Goal: Use online tool/utility: Utilize a website feature to perform a specific function

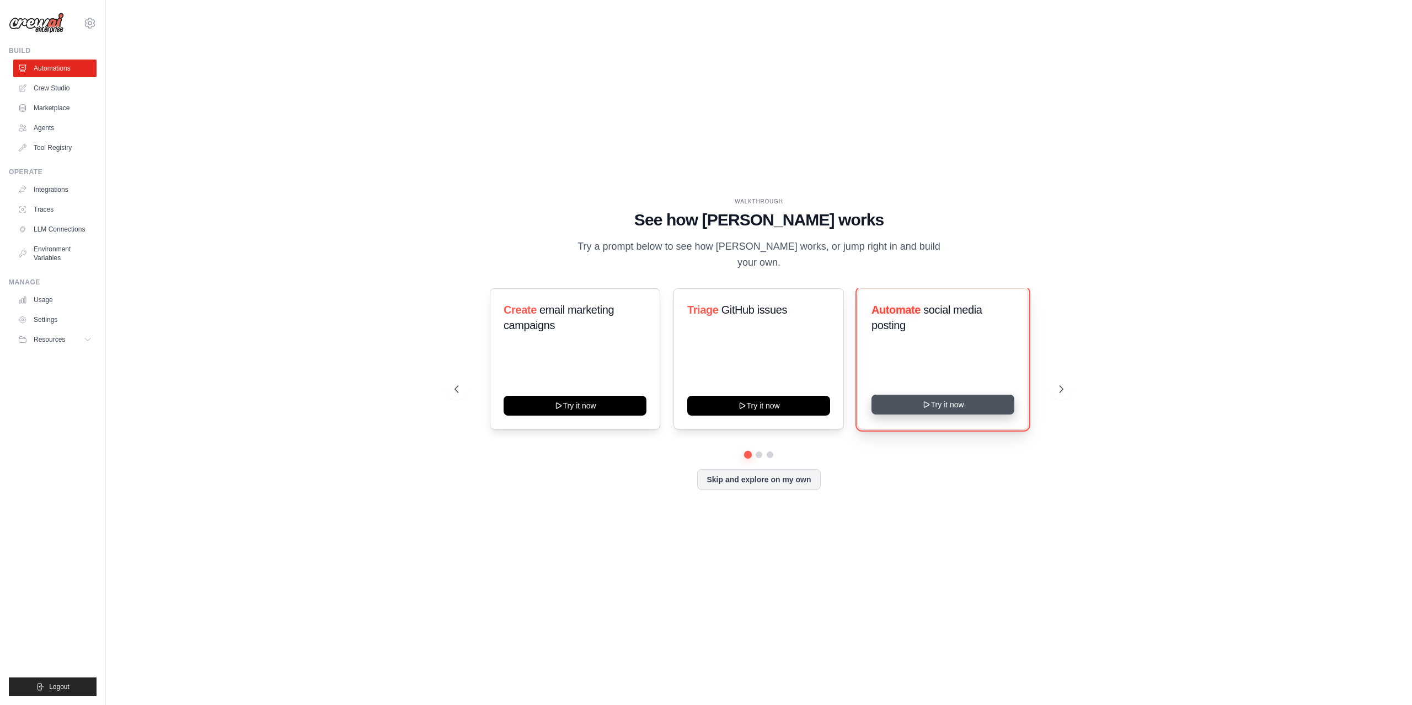
click at [948, 411] on button "Try it now" at bounding box center [942, 405] width 143 height 20
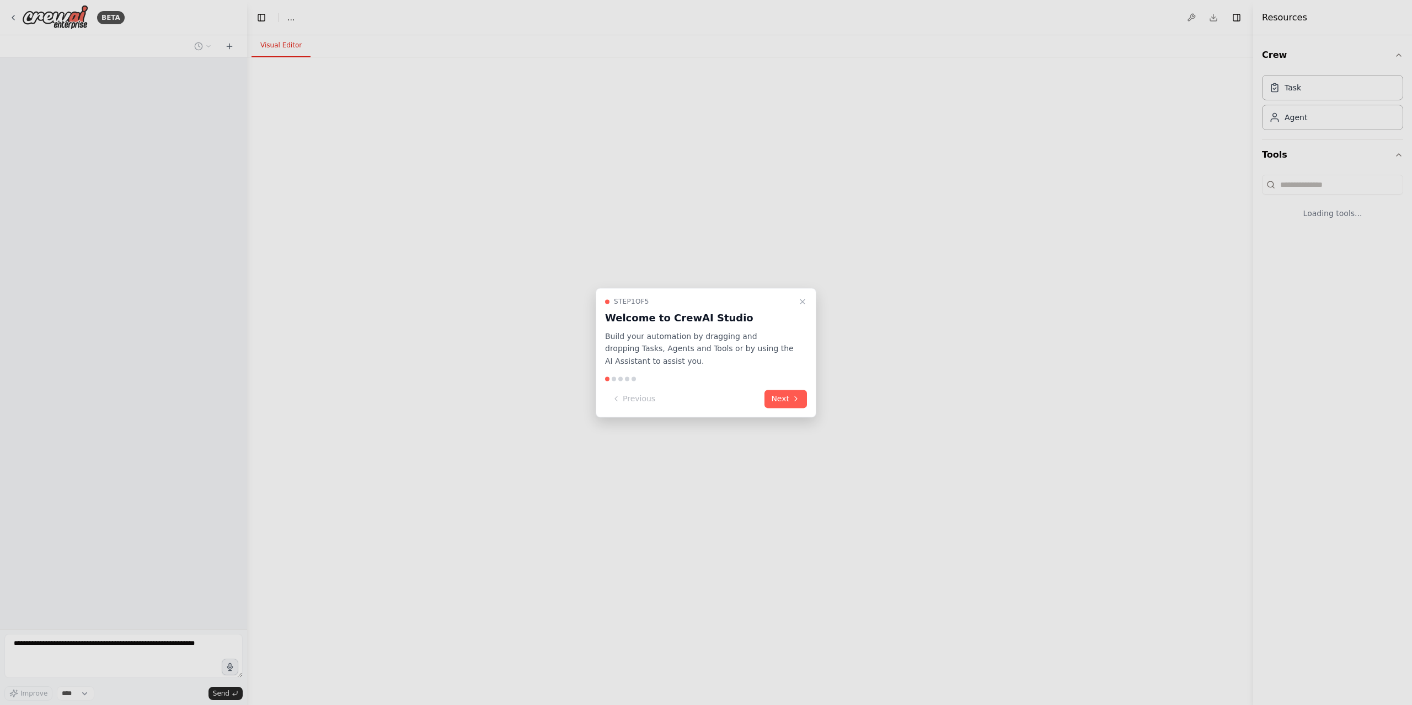
select select "****"
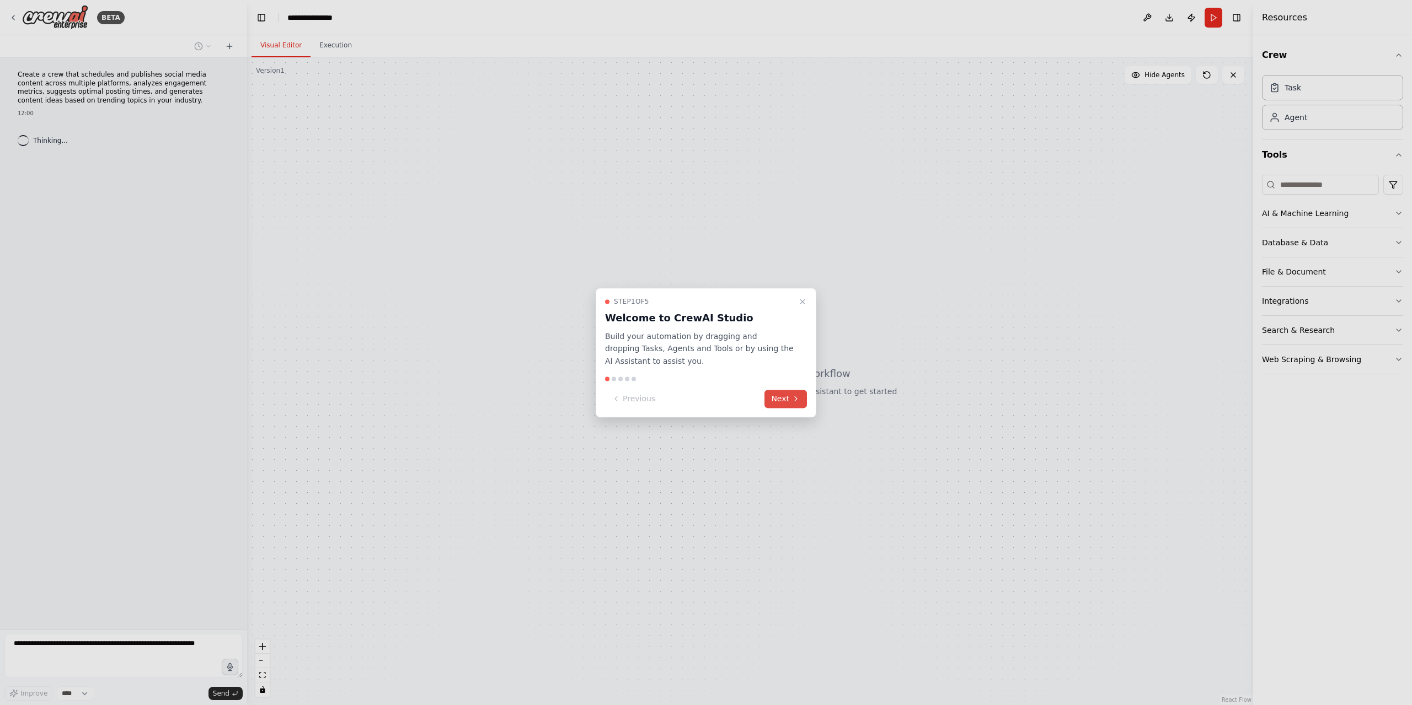
click at [775, 399] on button "Next" at bounding box center [785, 399] width 42 height 18
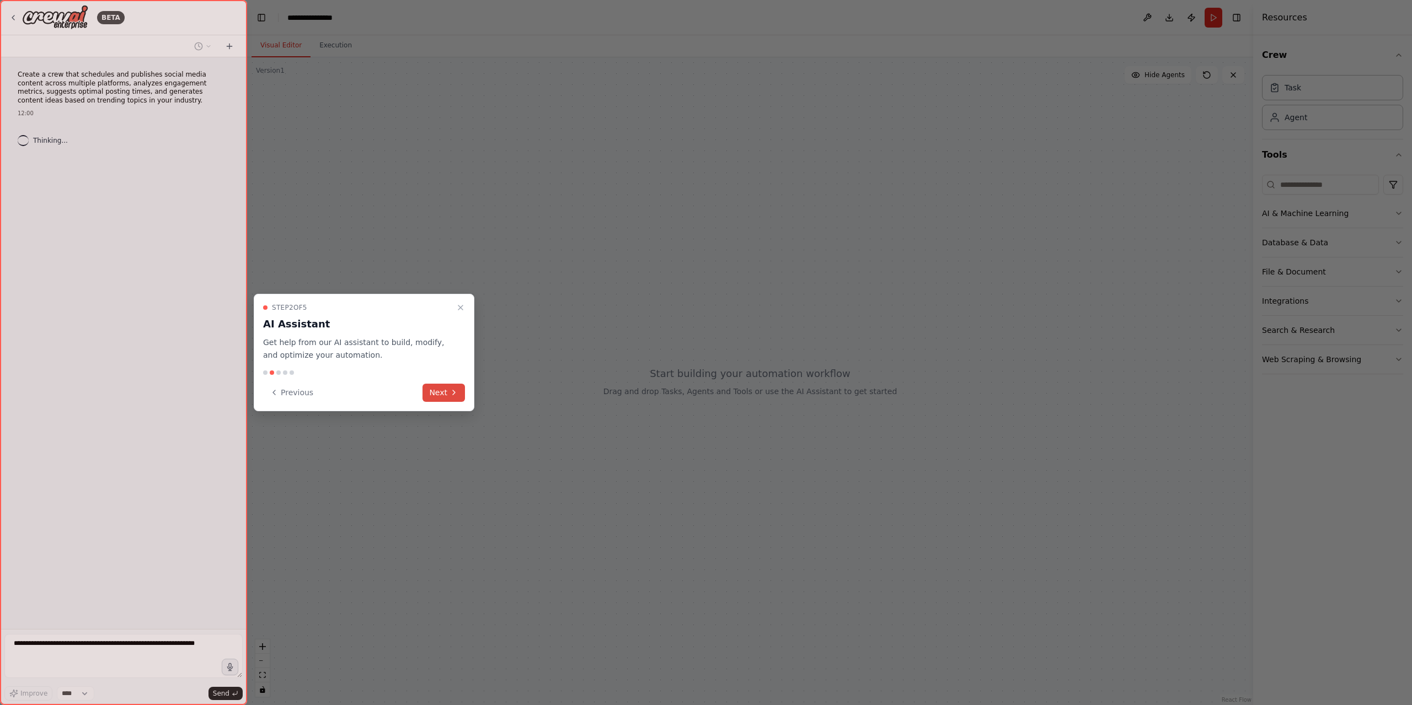
click at [453, 389] on icon at bounding box center [453, 392] width 9 height 9
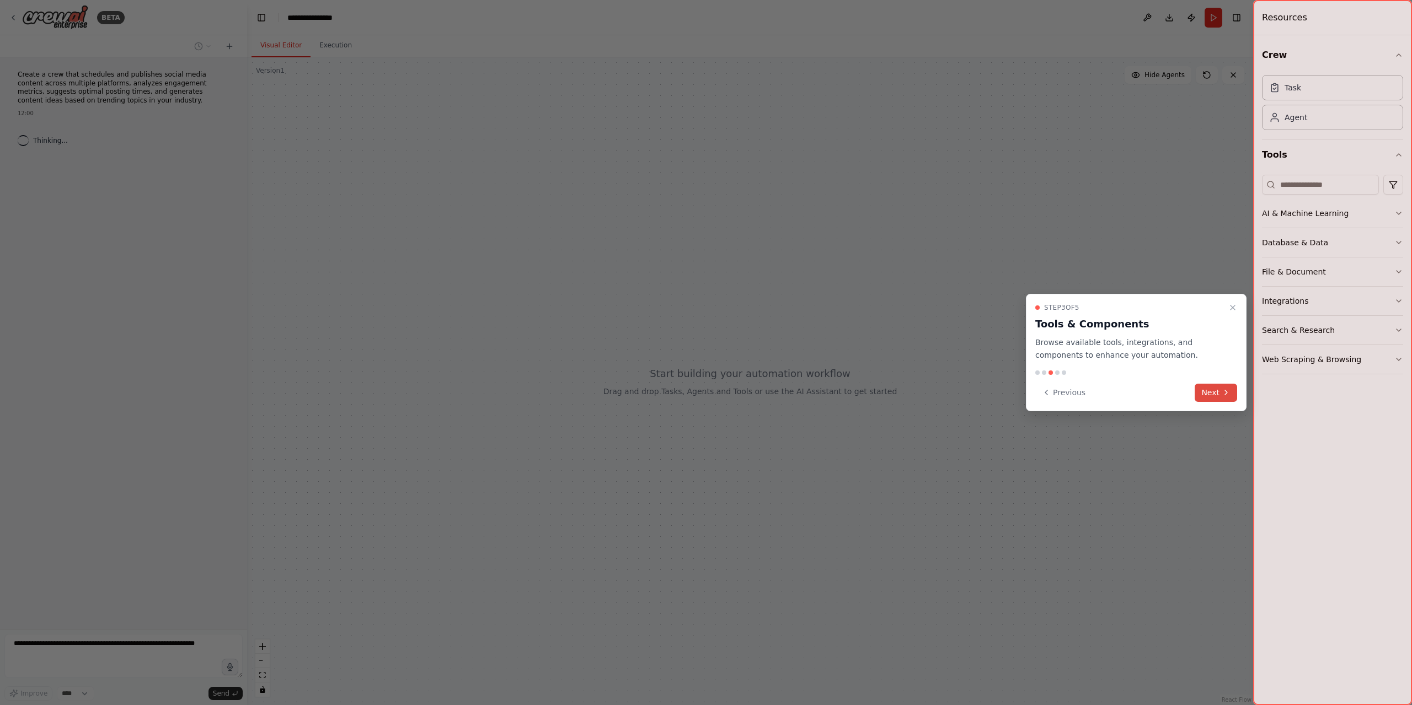
click at [1215, 397] on button "Next" at bounding box center [1215, 393] width 42 height 18
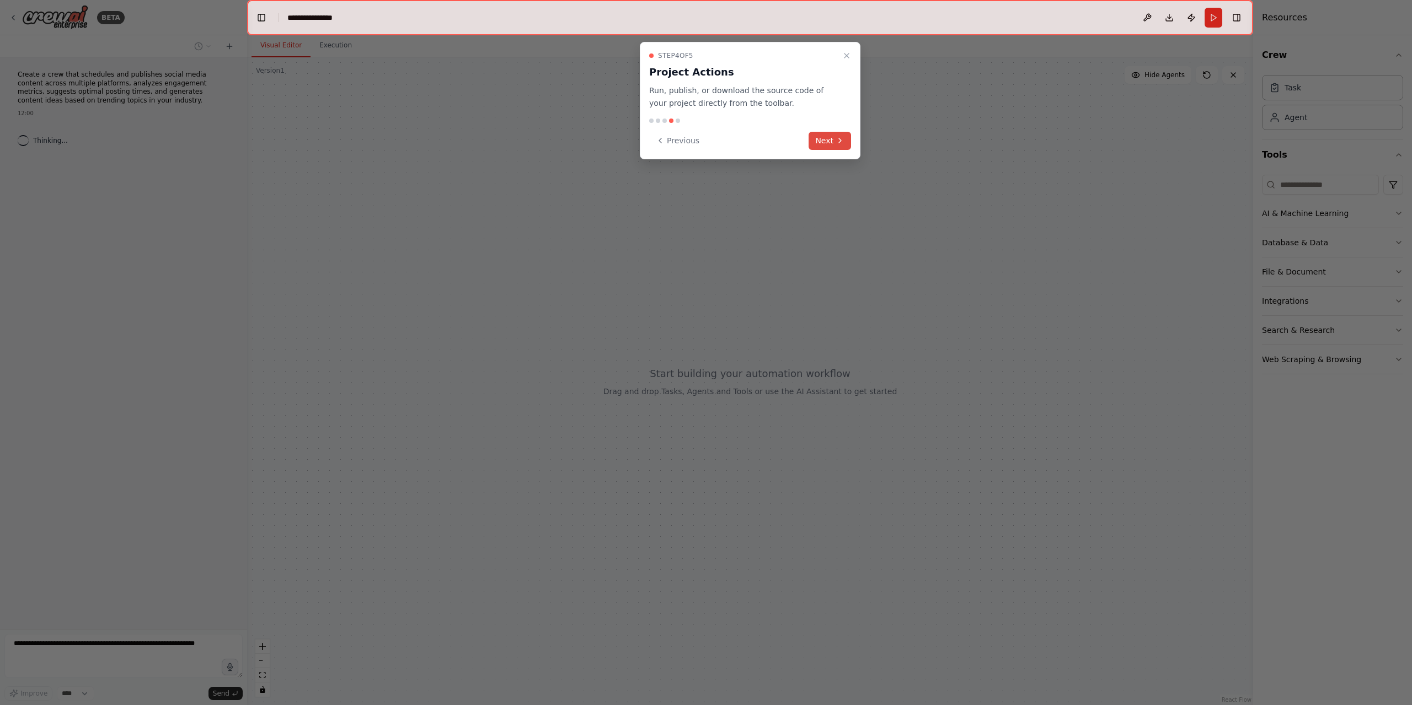
click at [827, 143] on button "Next" at bounding box center [829, 141] width 42 height 18
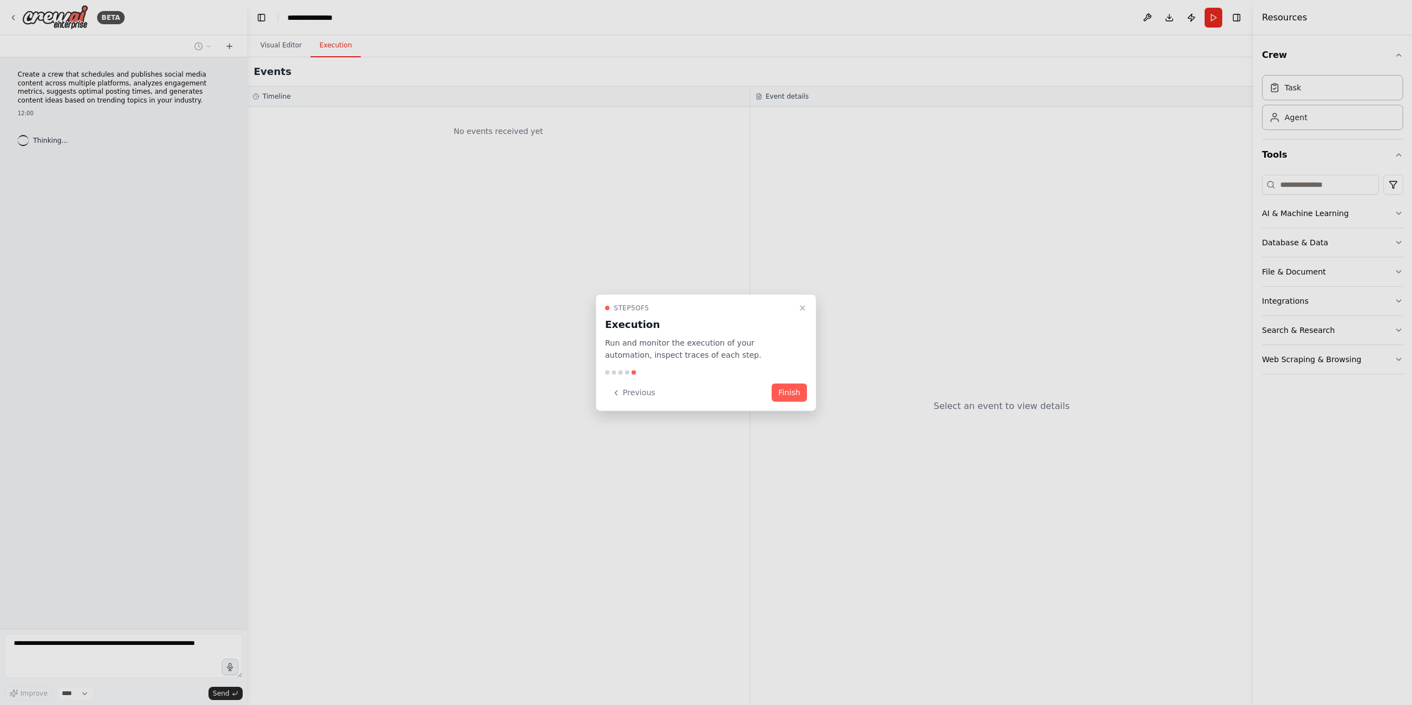
click at [785, 383] on div "Step 5 of 5 Execution Run and monitor the execution of your automation, inspect…" at bounding box center [706, 352] width 221 height 117
click at [784, 392] on button "Finish" at bounding box center [788, 393] width 35 height 18
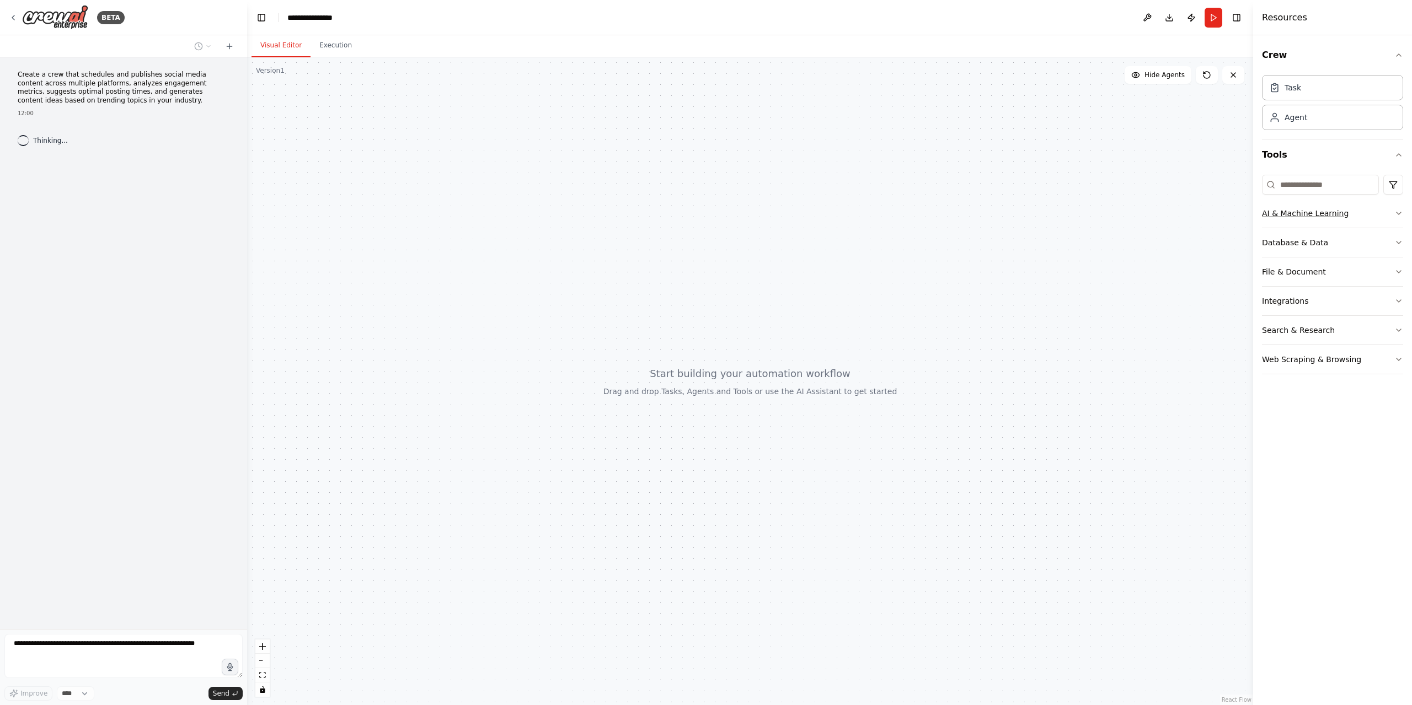
click at [1307, 222] on button "AI & Machine Learning" at bounding box center [1332, 213] width 141 height 29
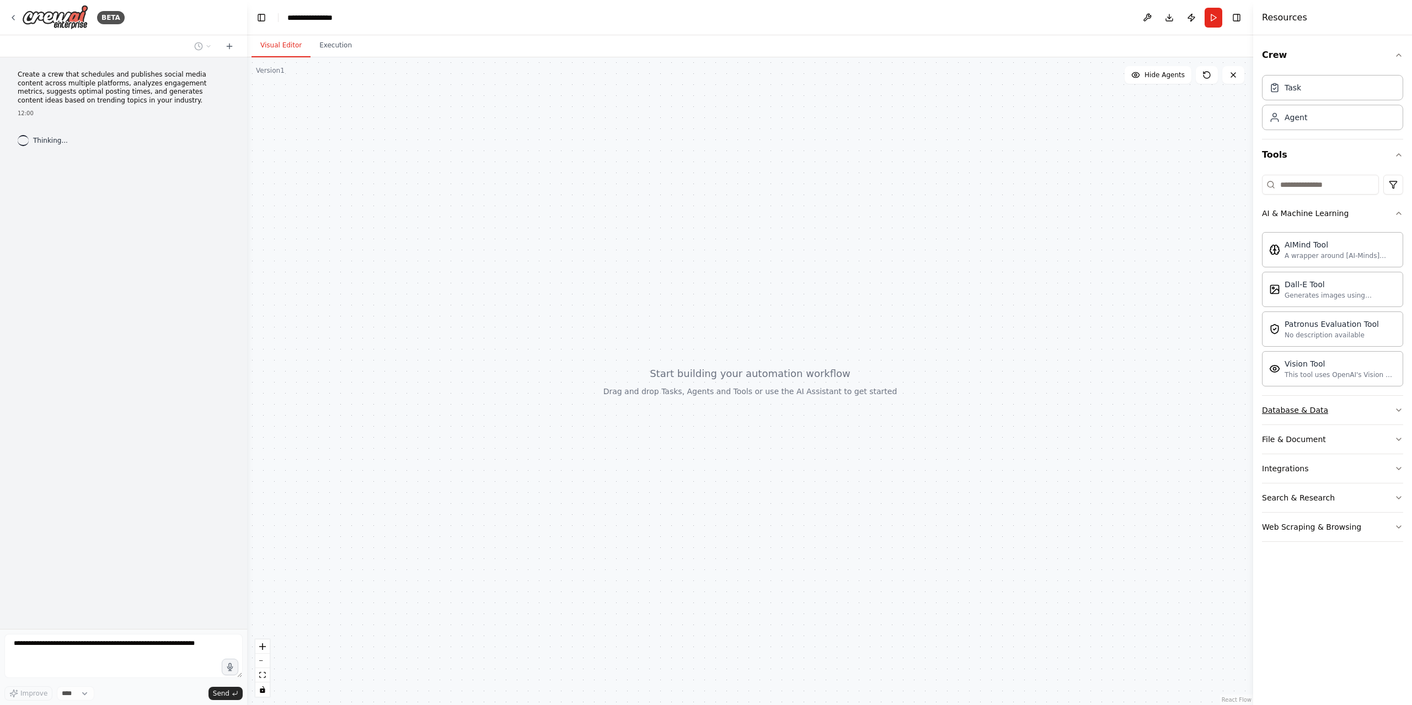
click at [1298, 411] on div "Database & Data" at bounding box center [1295, 410] width 66 height 11
click at [1302, 570] on div "File & Document" at bounding box center [1294, 567] width 64 height 11
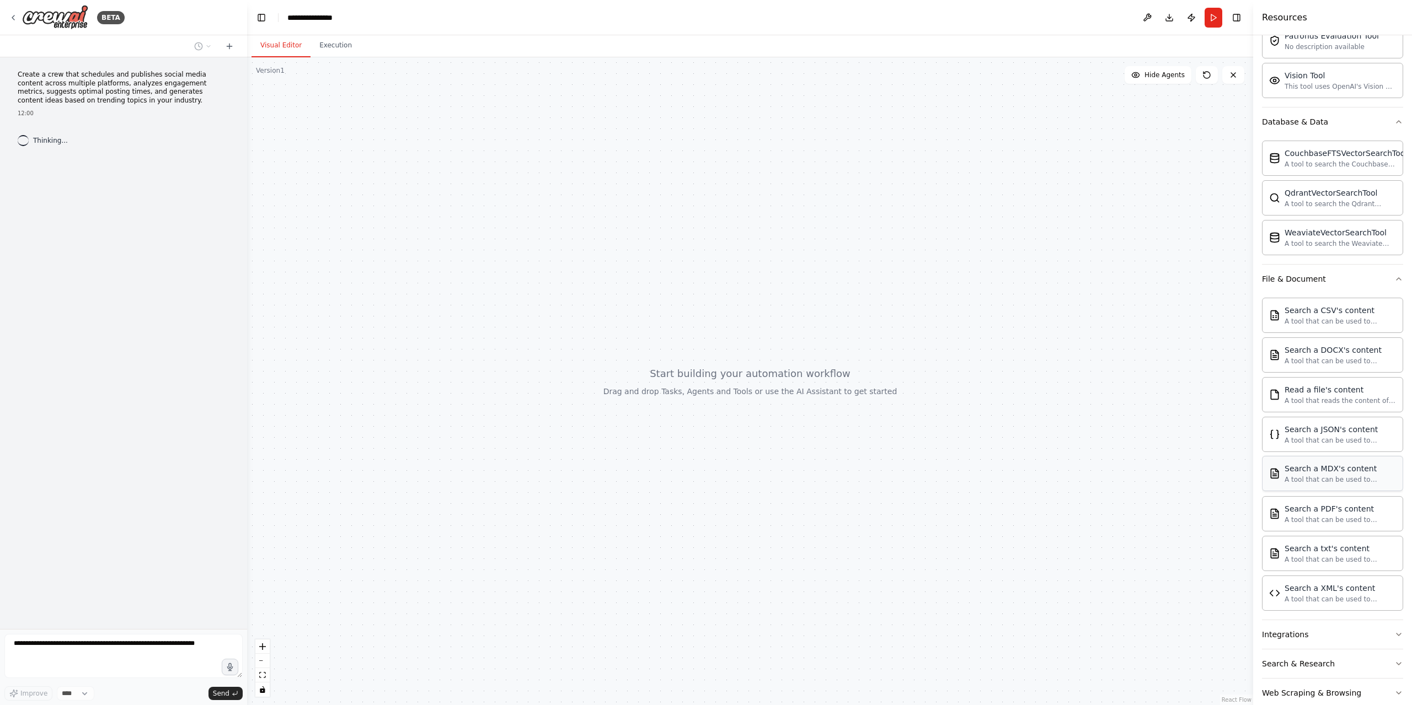
scroll to position [309, 0]
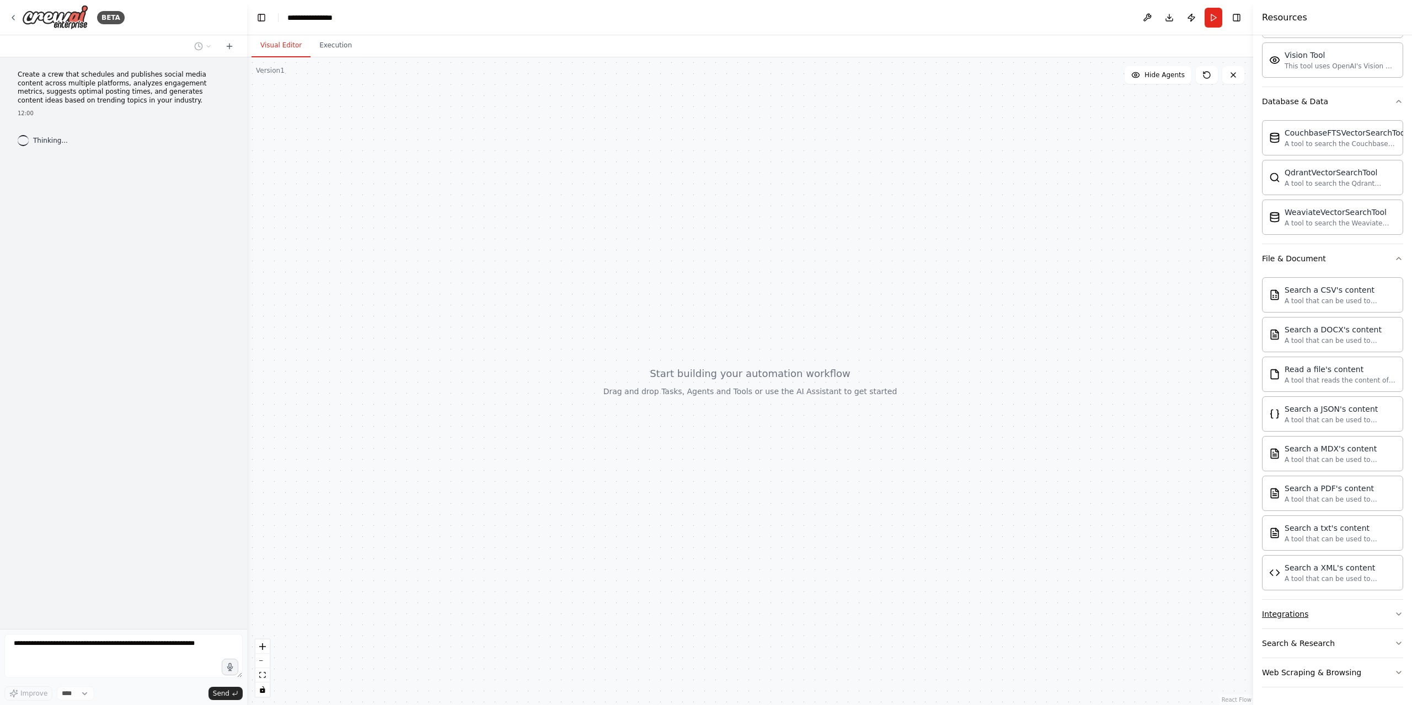
click at [1315, 612] on button "Integrations" at bounding box center [1332, 614] width 141 height 29
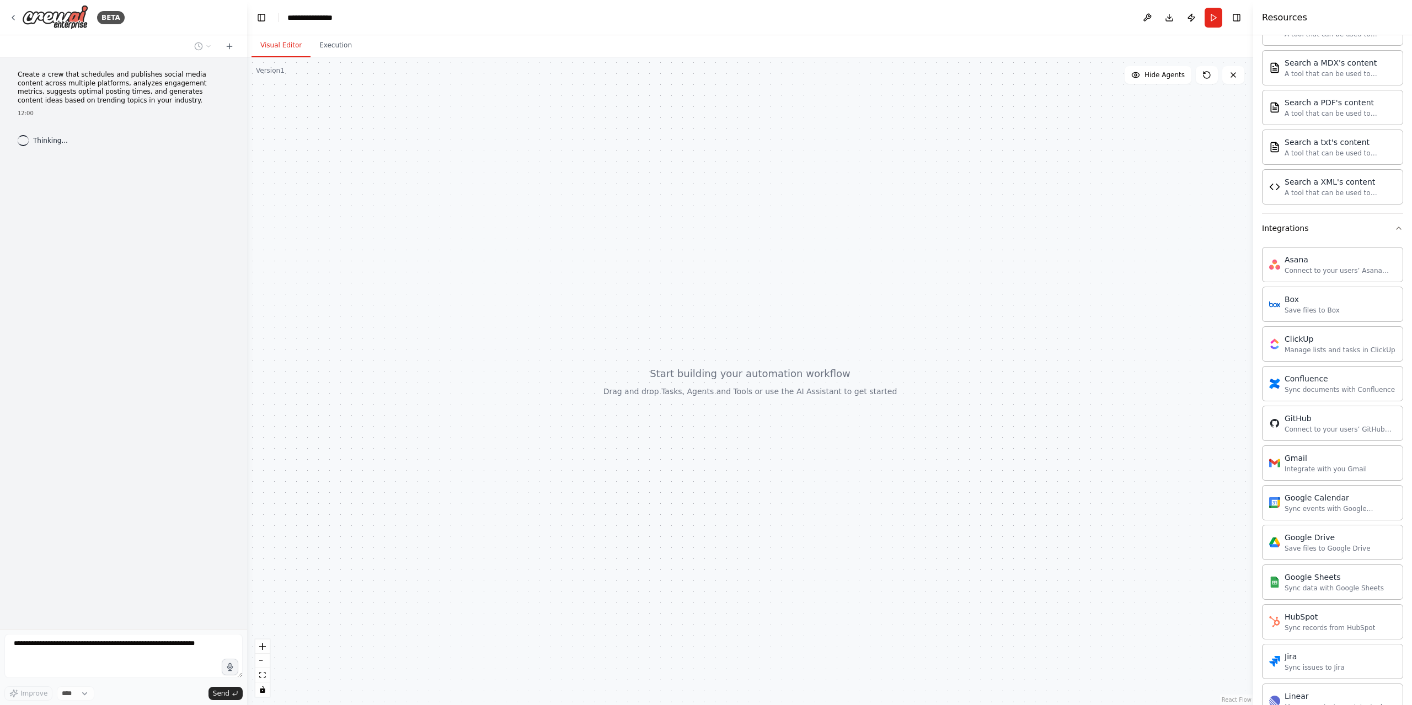
scroll to position [1151, 0]
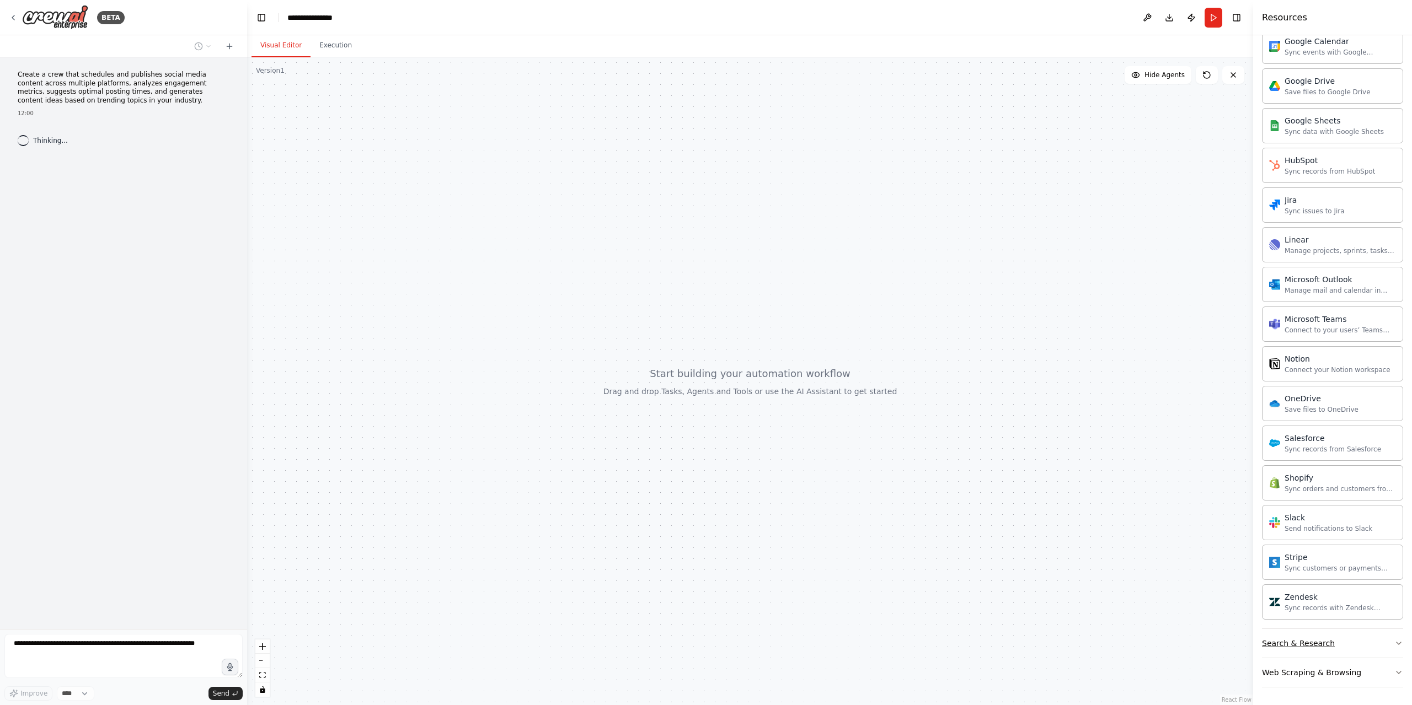
click at [1300, 646] on div "Search & Research" at bounding box center [1298, 643] width 73 height 11
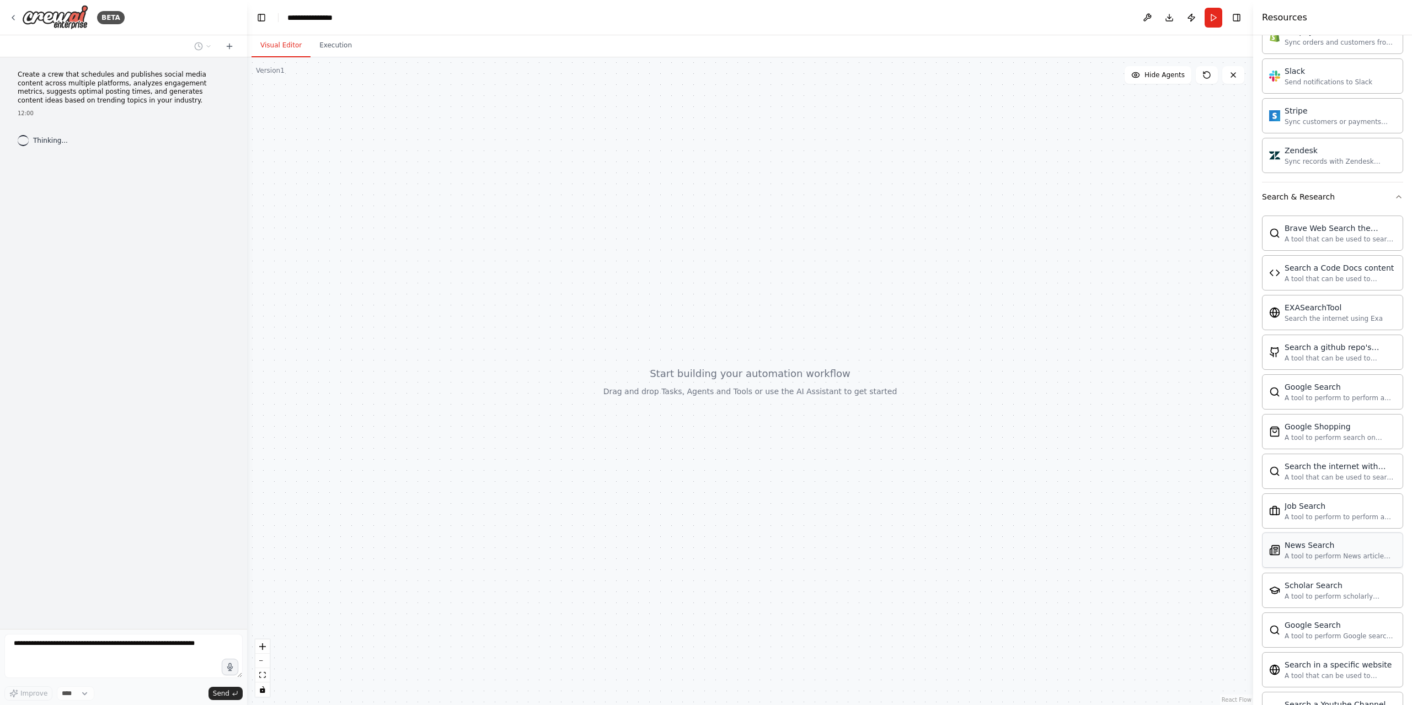
scroll to position [1716, 0]
click at [1310, 674] on div "Web Scraping & Browsing" at bounding box center [1311, 672] width 99 height 11
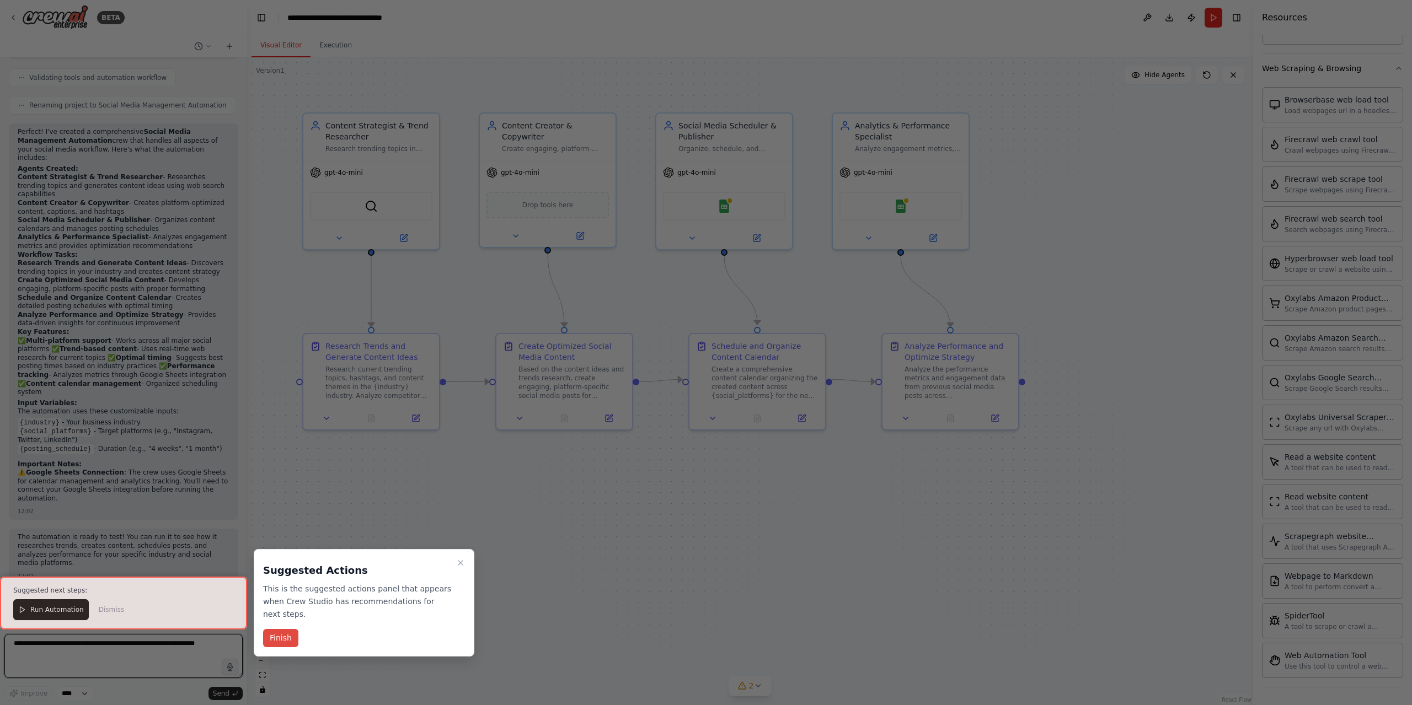
scroll to position [796, 0]
click at [284, 640] on button "Finish" at bounding box center [280, 638] width 35 height 18
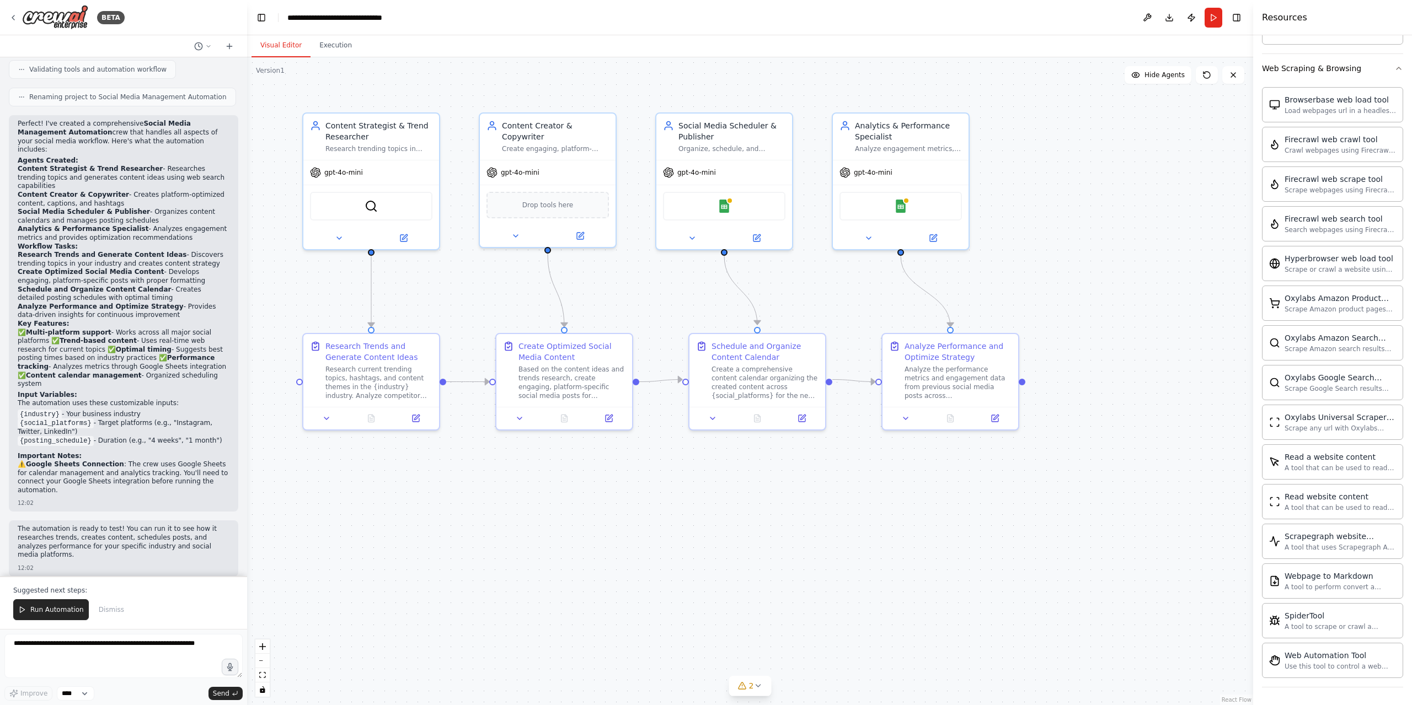
click at [55, 609] on span "Run Automation" at bounding box center [56, 609] width 53 height 9
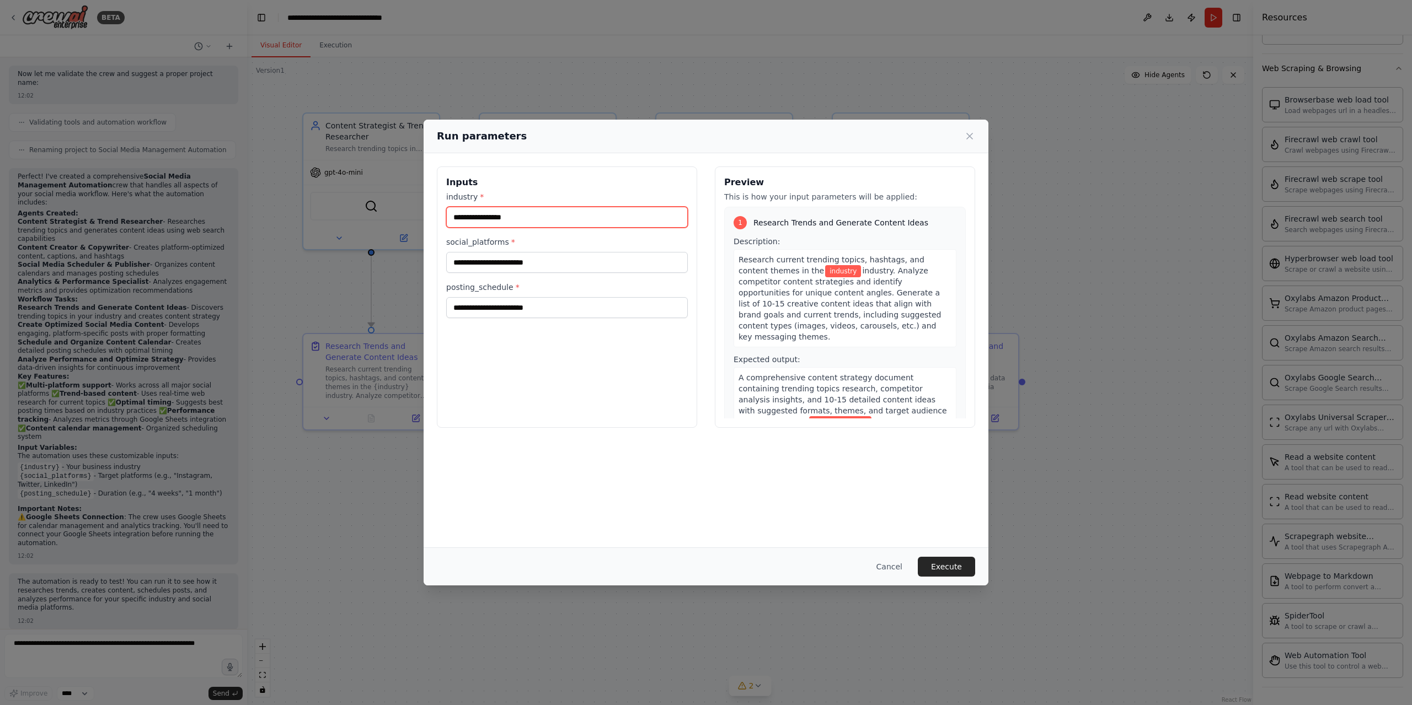
click at [539, 215] on input "industry *" at bounding box center [567, 217] width 242 height 21
click at [534, 268] on input "social_platforms *" at bounding box center [567, 262] width 242 height 21
click at [528, 317] on input "posting_schedule *" at bounding box center [567, 307] width 242 height 21
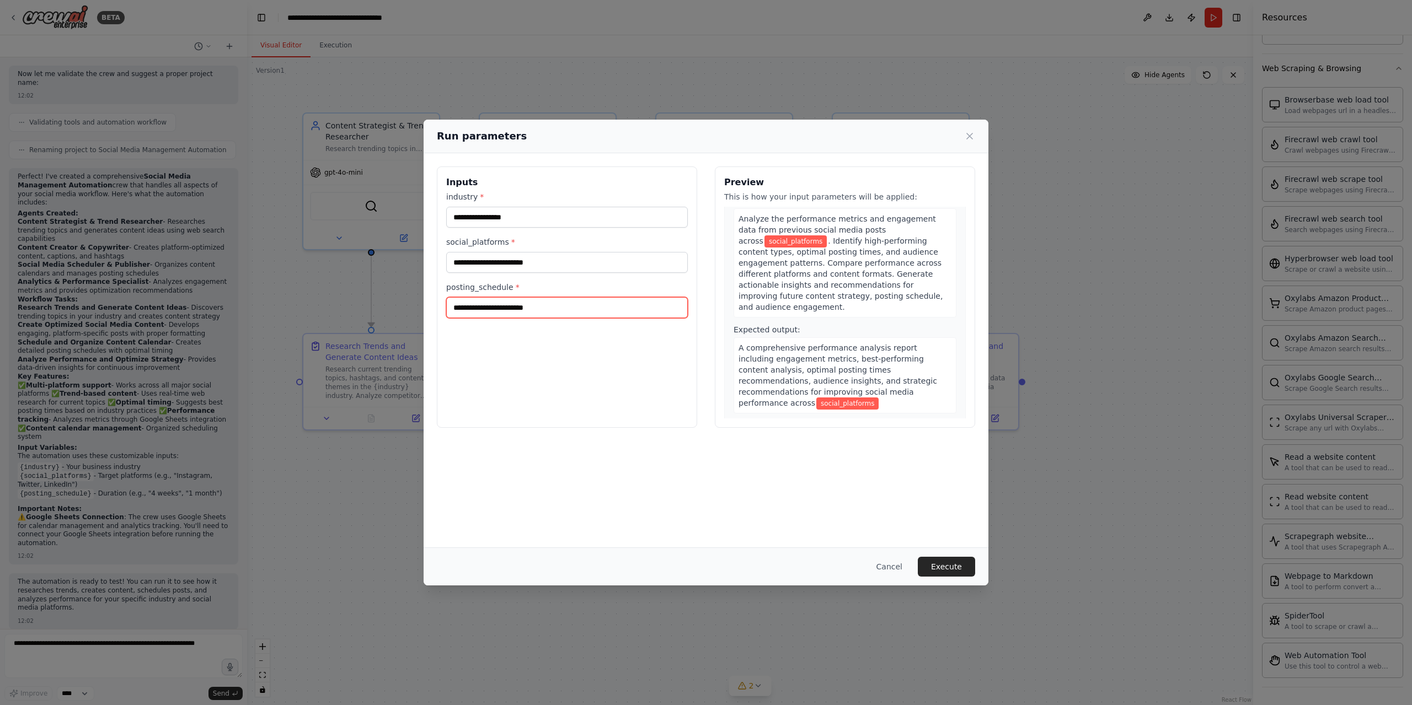
scroll to position [776, 0]
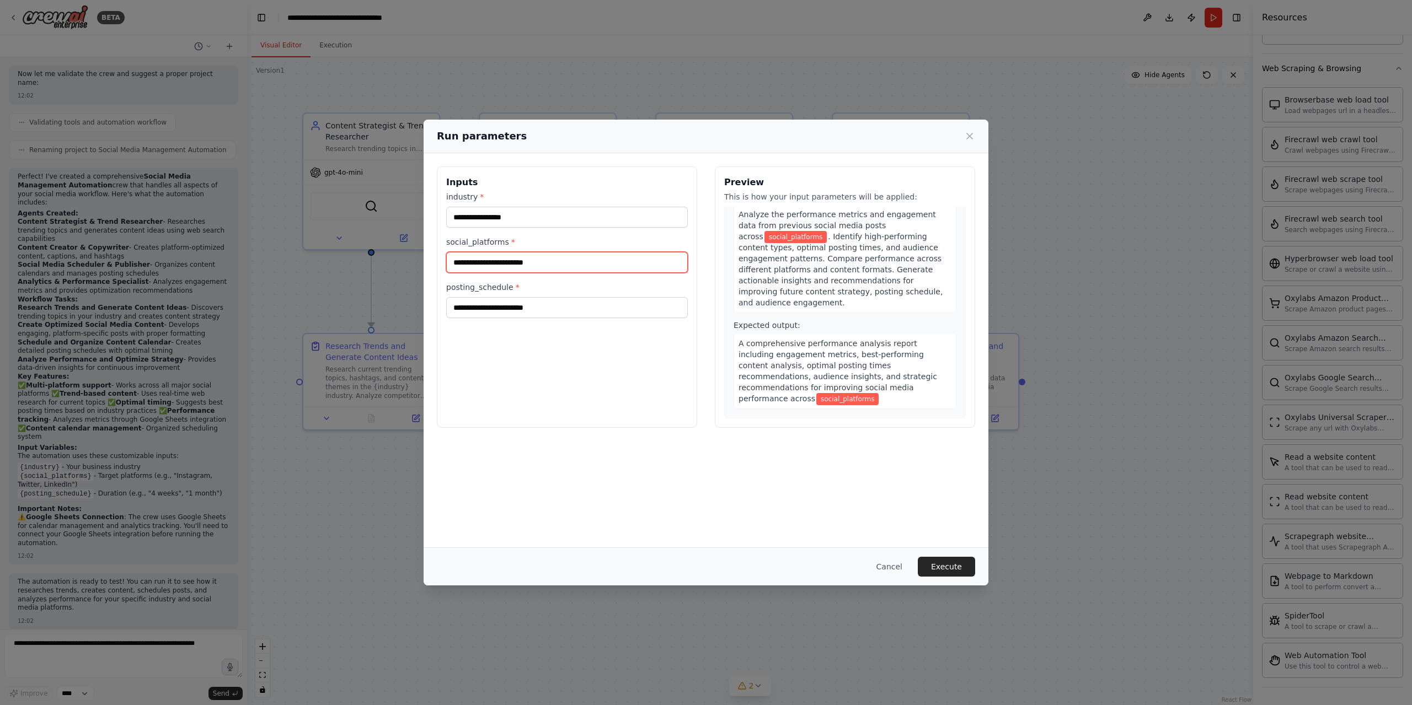
click at [498, 265] on input "social_platforms *" at bounding box center [567, 262] width 242 height 21
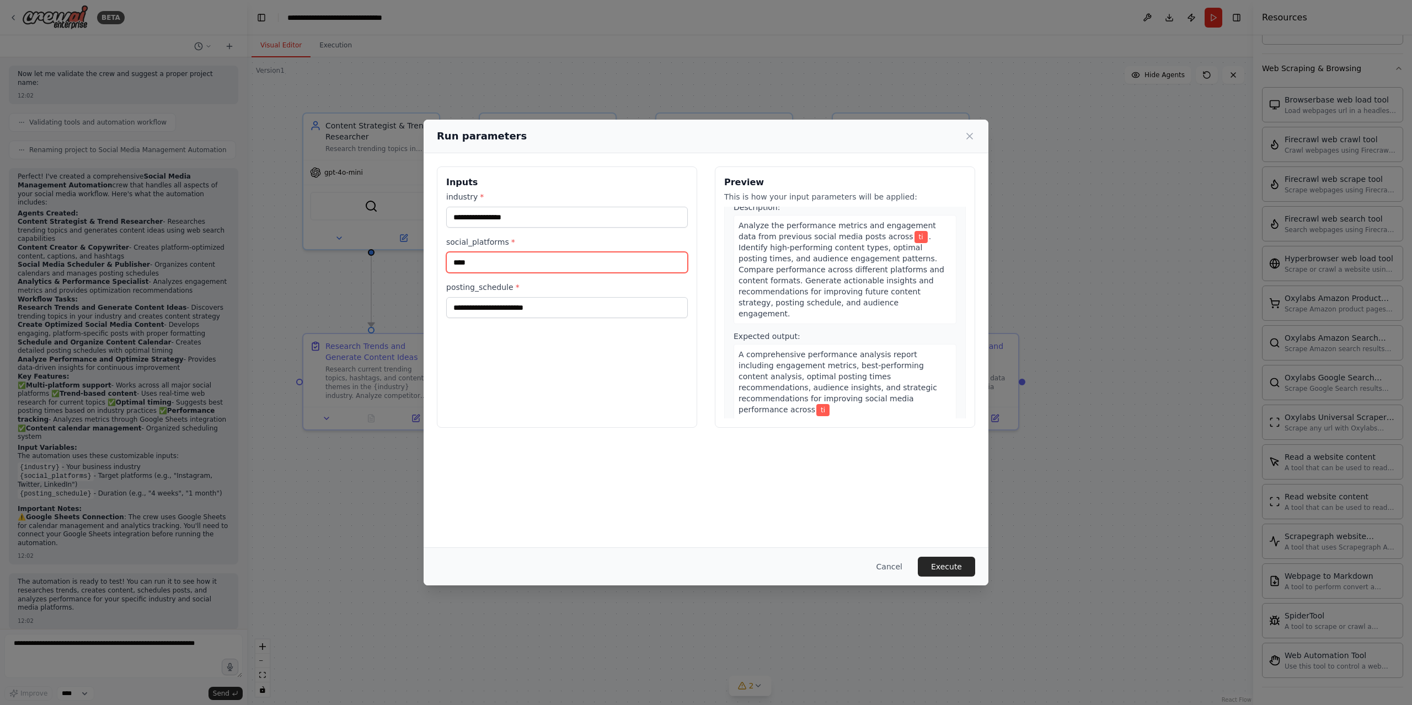
scroll to position [765, 0]
type input "******"
click at [528, 223] on input "industry *" at bounding box center [567, 217] width 242 height 21
click at [530, 212] on input "industry *" at bounding box center [567, 217] width 242 height 21
click at [453, 196] on label "industry *" at bounding box center [567, 196] width 242 height 11
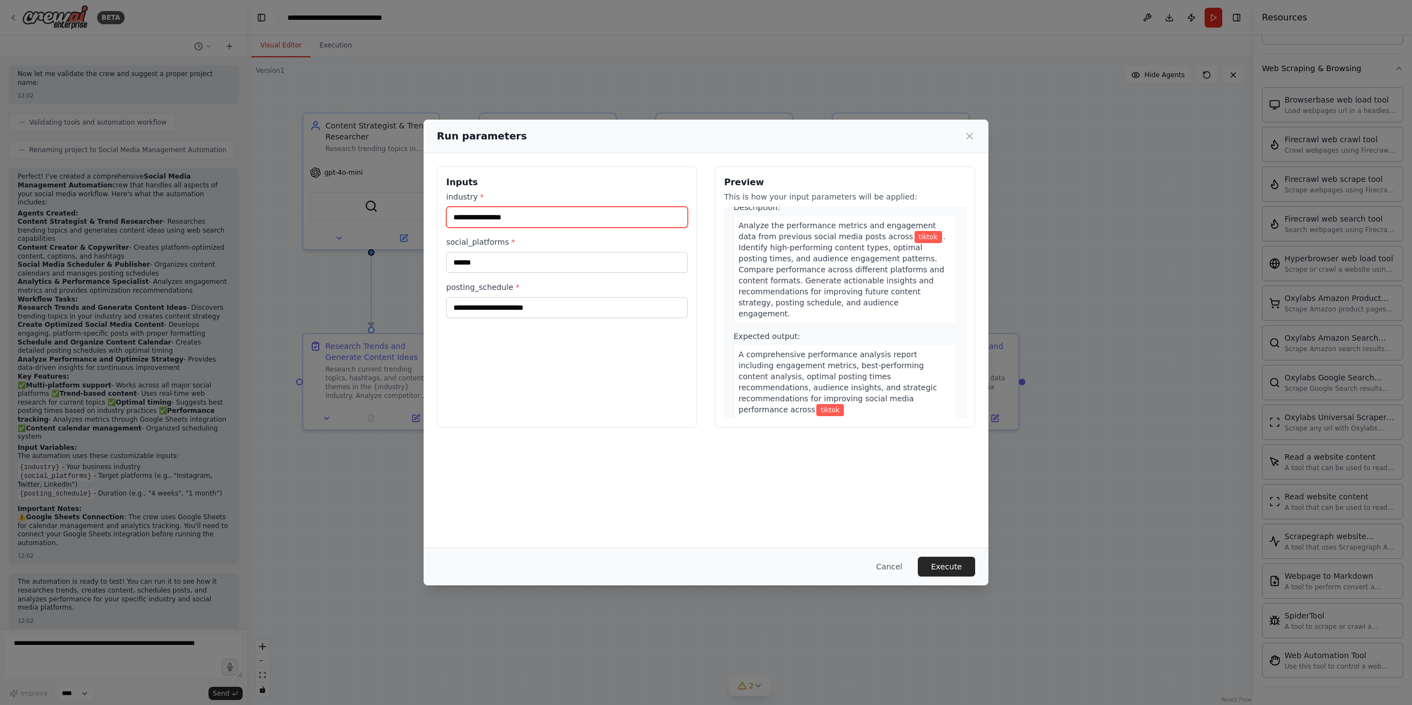
click at [453, 207] on input "industry *" at bounding box center [567, 217] width 242 height 21
click at [453, 196] on label "industry *" at bounding box center [567, 196] width 242 height 11
click at [453, 207] on input "industry *" at bounding box center [567, 217] width 242 height 21
click at [485, 215] on input "industry *" at bounding box center [567, 217] width 242 height 21
type input "**"
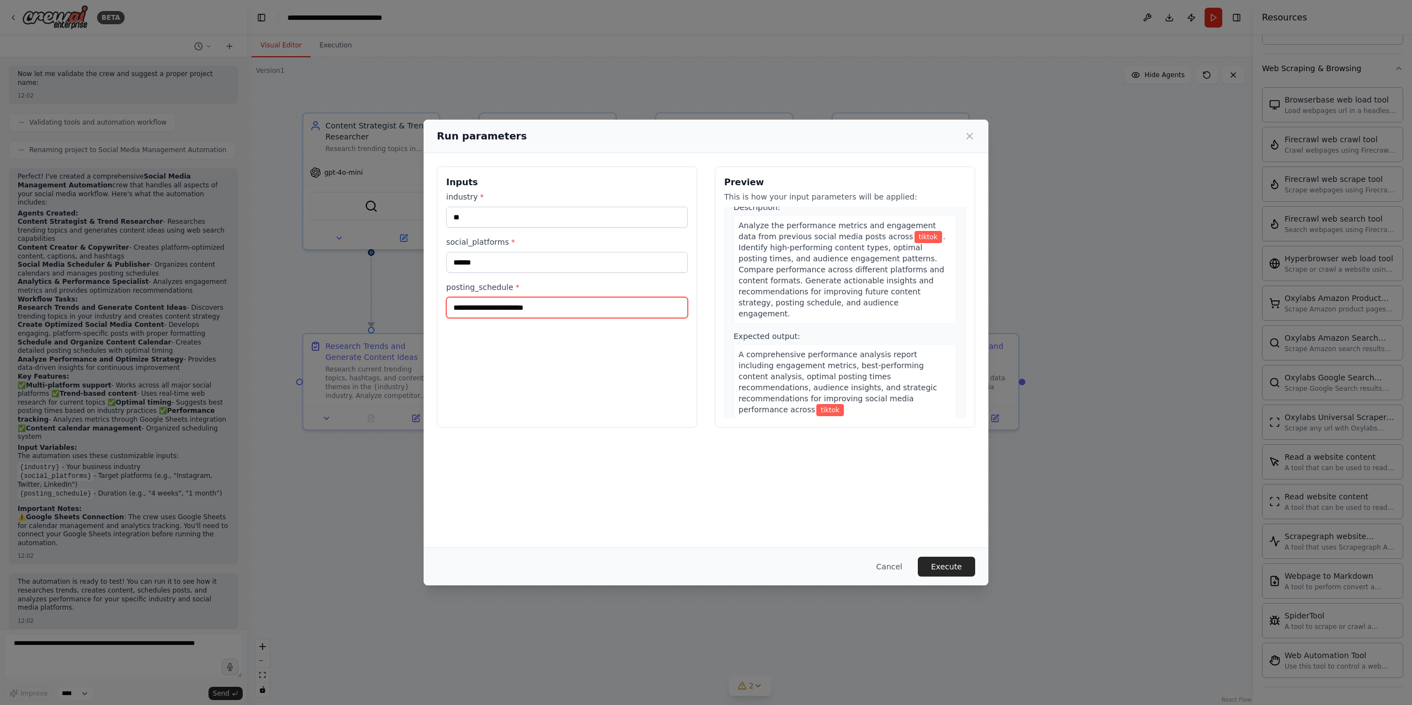
click at [517, 314] on input "posting_schedule *" at bounding box center [567, 307] width 242 height 21
type input "*"
type input "********"
click at [936, 577] on div "Cancel Execute" at bounding box center [706, 567] width 565 height 38
click at [937, 558] on button "Execute" at bounding box center [946, 567] width 57 height 20
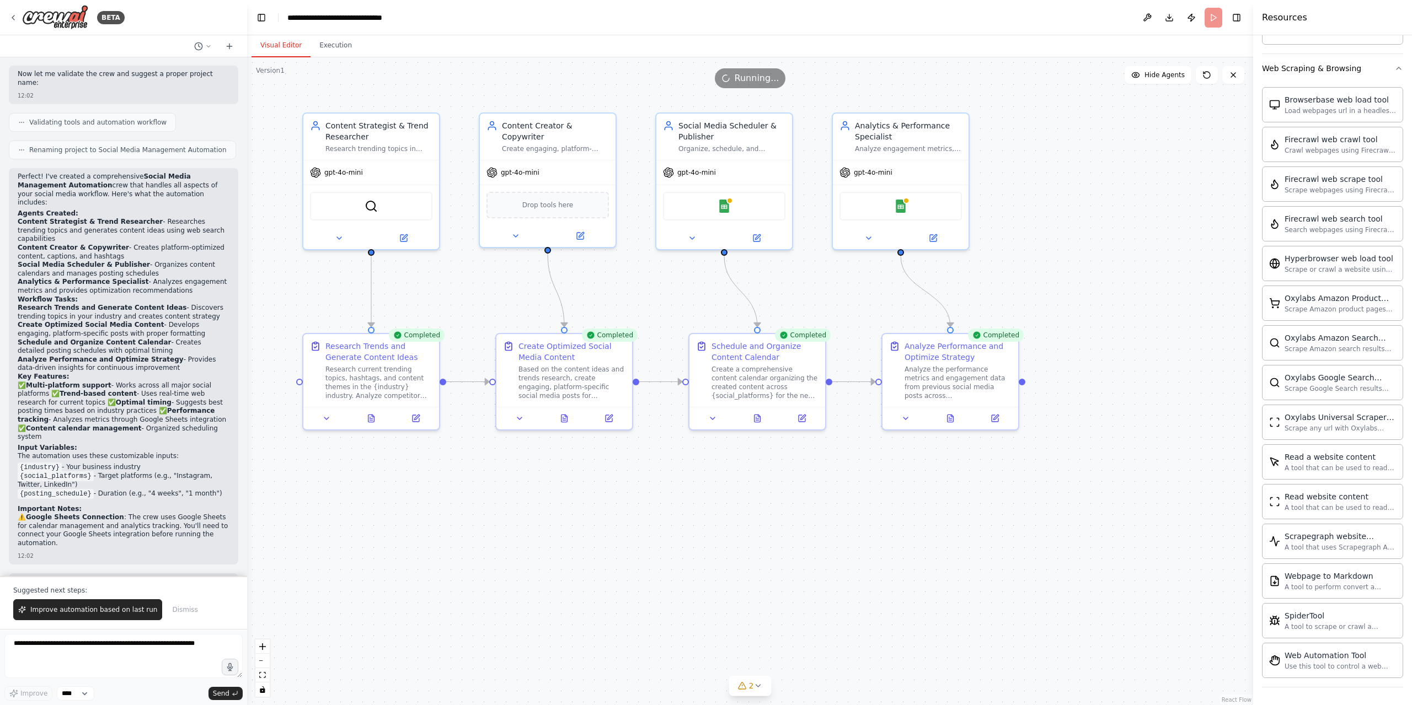
scroll to position [796, 0]
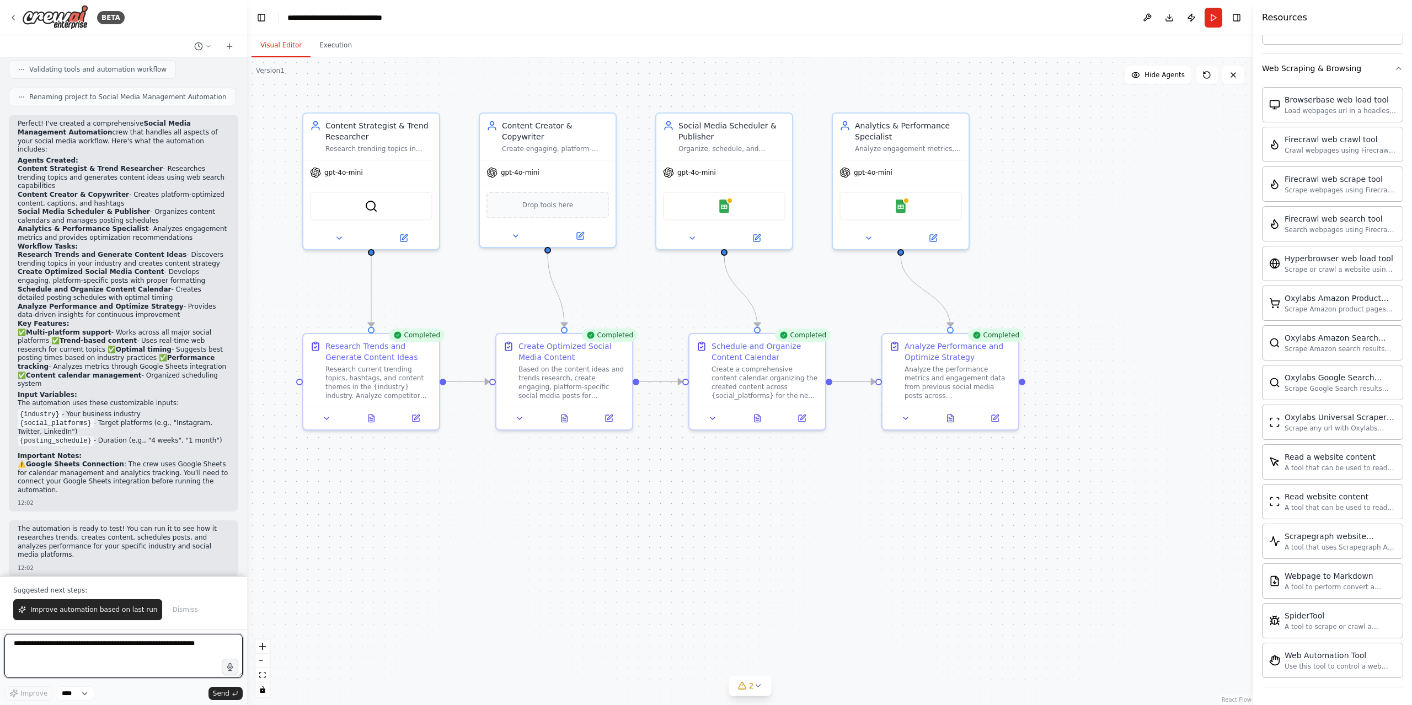
click at [115, 652] on textarea at bounding box center [123, 656] width 238 height 44
drag, startPoint x: 167, startPoint y: 539, endPoint x: 141, endPoint y: 536, distance: 25.6
click at [141, 536] on p "The automation is ready to test! You can run it to see how it researches trends…" at bounding box center [124, 542] width 212 height 34
copy p "industry"
click at [365, 386] on div "Research current trending topics, hashtags, and content themes in the {industry…" at bounding box center [378, 380] width 107 height 35
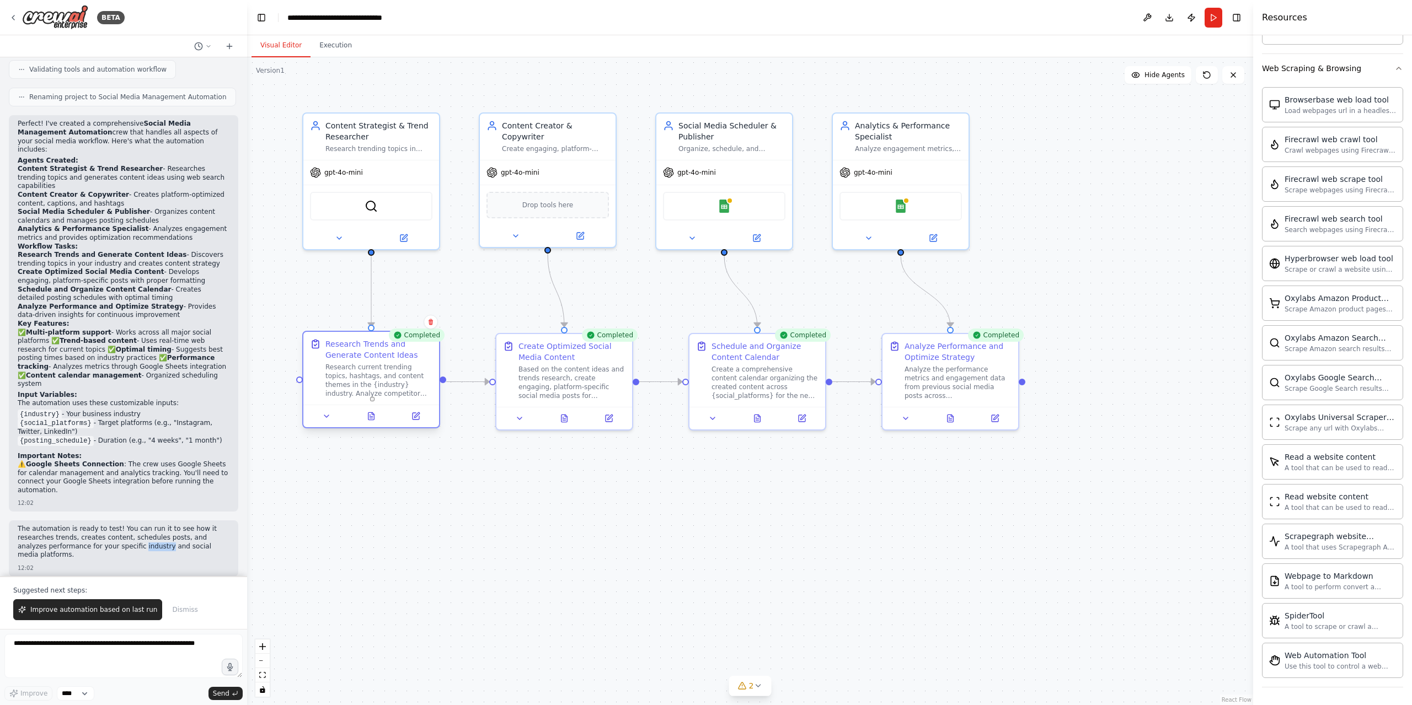
click at [365, 386] on div "Research current trending topics, hashtags, and content themes in the {industry…" at bounding box center [378, 380] width 107 height 35
click at [377, 390] on div "Research current trending topics, hashtags, and content themes in the {industry…" at bounding box center [378, 380] width 107 height 35
click at [405, 395] on div "Research current trending topics, hashtags, and content themes in the {industry…" at bounding box center [378, 380] width 107 height 35
click at [335, 414] on button at bounding box center [327, 416] width 38 height 13
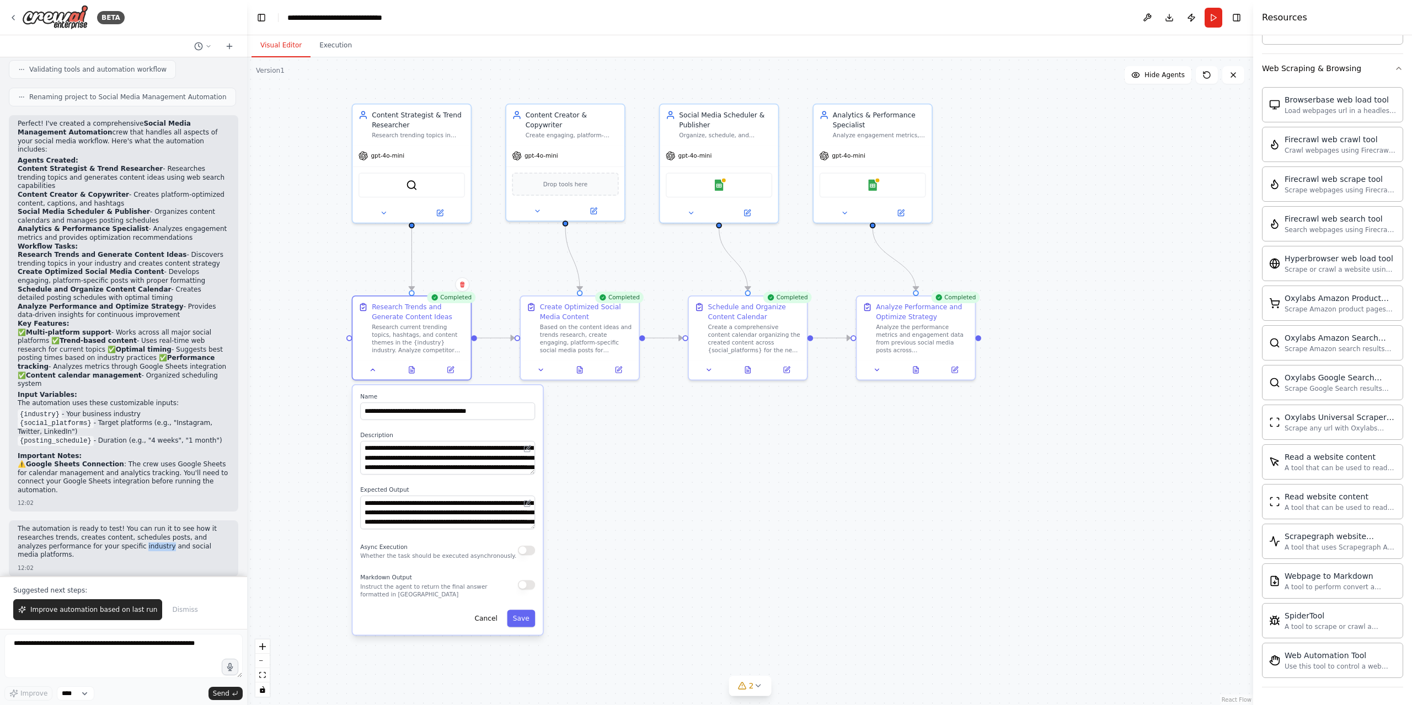
drag, startPoint x: 557, startPoint y: 603, endPoint x: 629, endPoint y: 427, distance: 190.0
click at [629, 427] on div ".deletable-edge-delete-btn { width: 20px; height: 20px; border: 0px solid #ffff…" at bounding box center [750, 381] width 1006 height 648
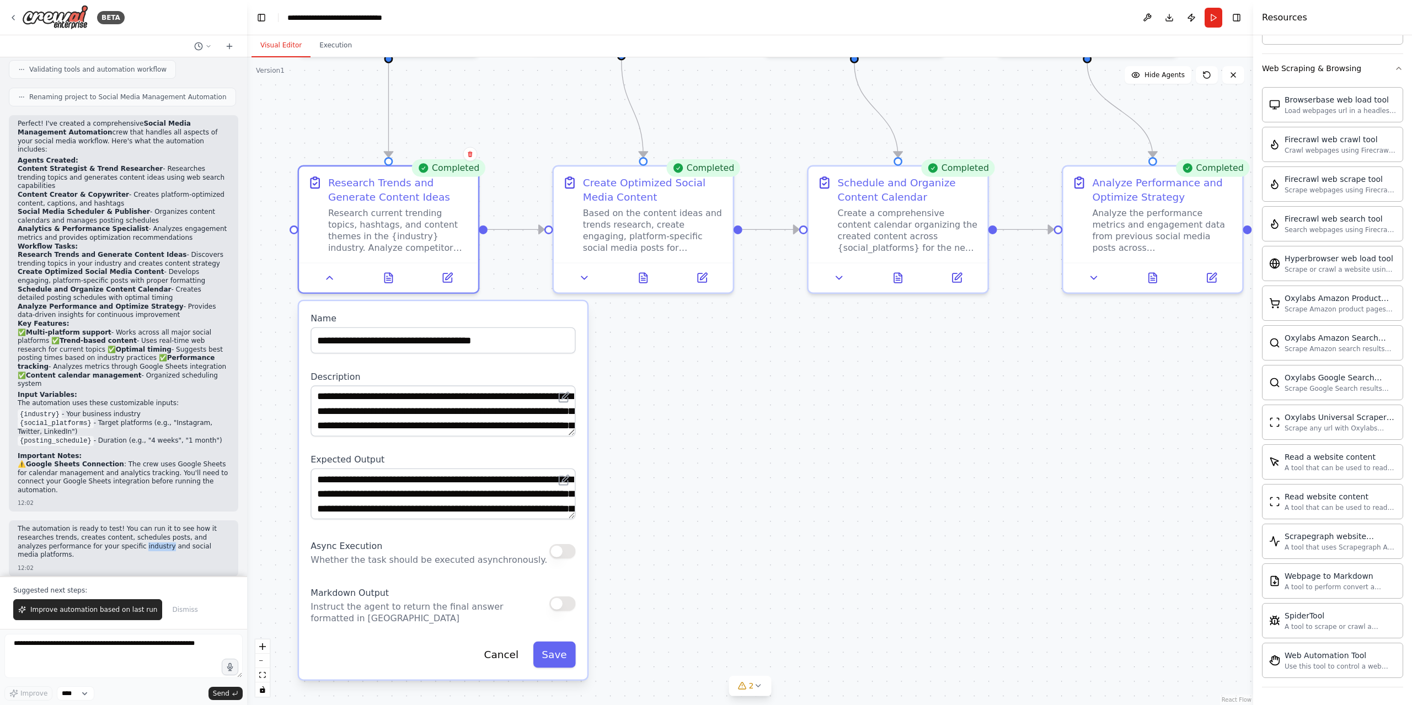
drag, startPoint x: 728, startPoint y: 353, endPoint x: 684, endPoint y: 459, distance: 114.9
click at [684, 459] on div ".deletable-edge-delete-btn { width: 20px; height: 20px; border: 0px solid #ffff…" at bounding box center [750, 381] width 1006 height 648
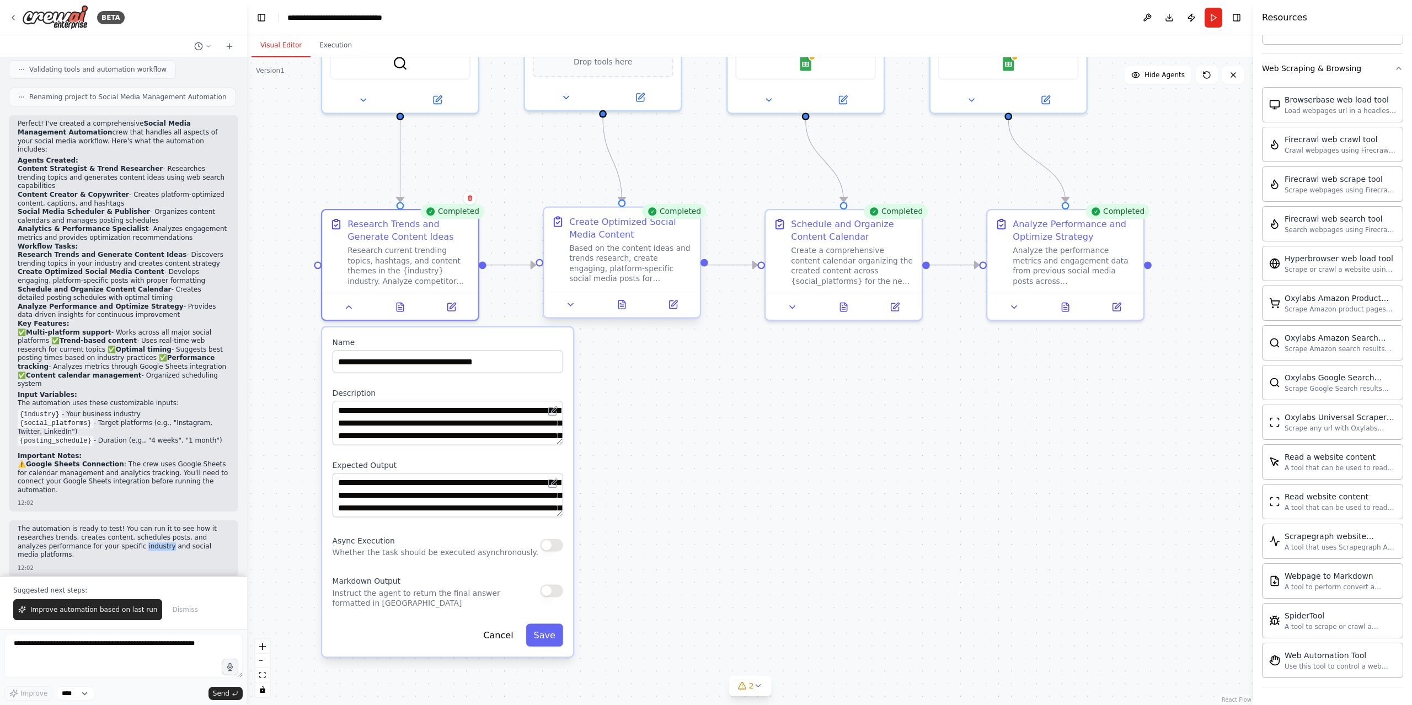
click at [627, 271] on div "Based on the content ideas and trends research, create engaging, platform-speci…" at bounding box center [630, 263] width 123 height 41
click at [601, 282] on div "Based on the content ideas and trends research, create engaging, platform-speci…" at bounding box center [630, 263] width 123 height 41
click at [571, 311] on button at bounding box center [571, 304] width 44 height 15
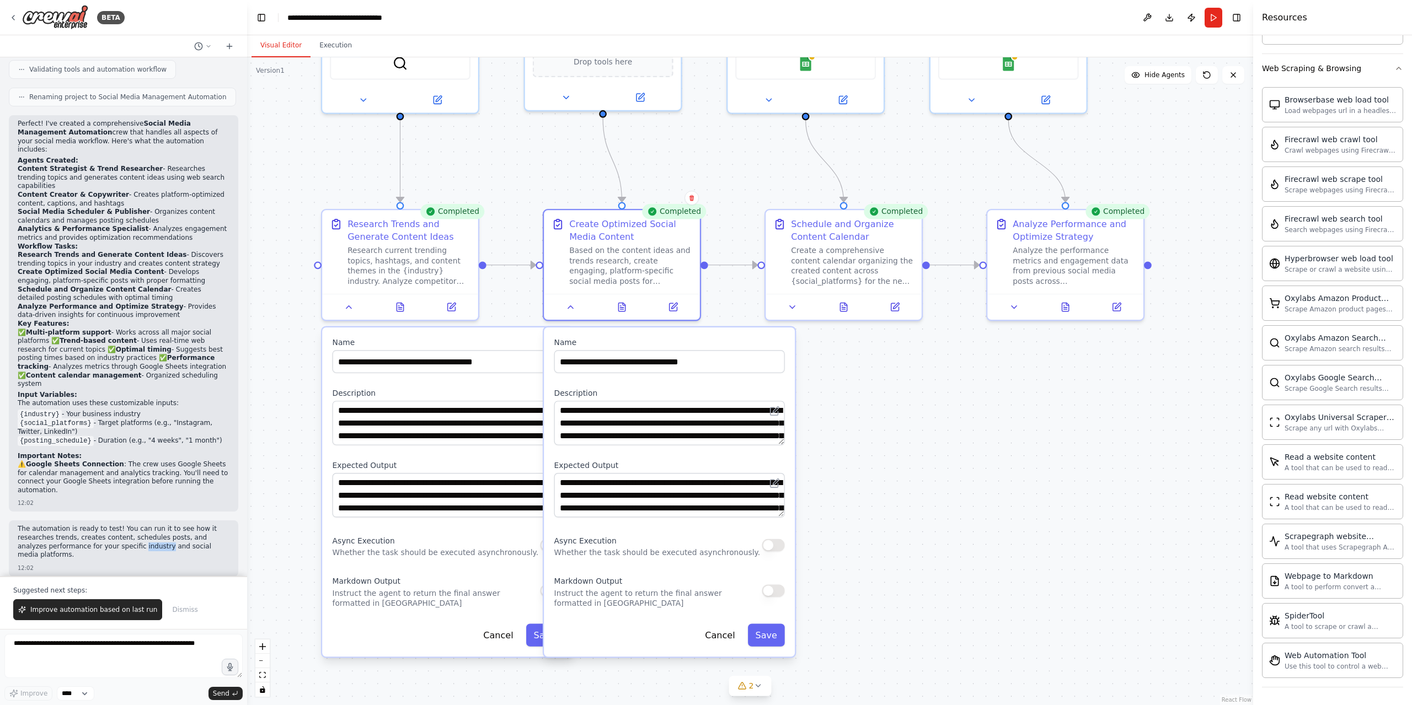
click at [849, 692] on div ".deletable-edge-delete-btn { width: 20px; height: 20px; border: 0px solid #ffff…" at bounding box center [750, 381] width 1006 height 648
click at [654, 422] on textarea "**********" at bounding box center [669, 423] width 231 height 44
click at [660, 432] on textarea "**********" at bounding box center [669, 423] width 231 height 44
click at [666, 435] on textarea "**********" at bounding box center [669, 423] width 231 height 44
click at [865, 270] on div "Create a comprehensive content calendar organizing the created content across {…" at bounding box center [852, 263] width 123 height 41
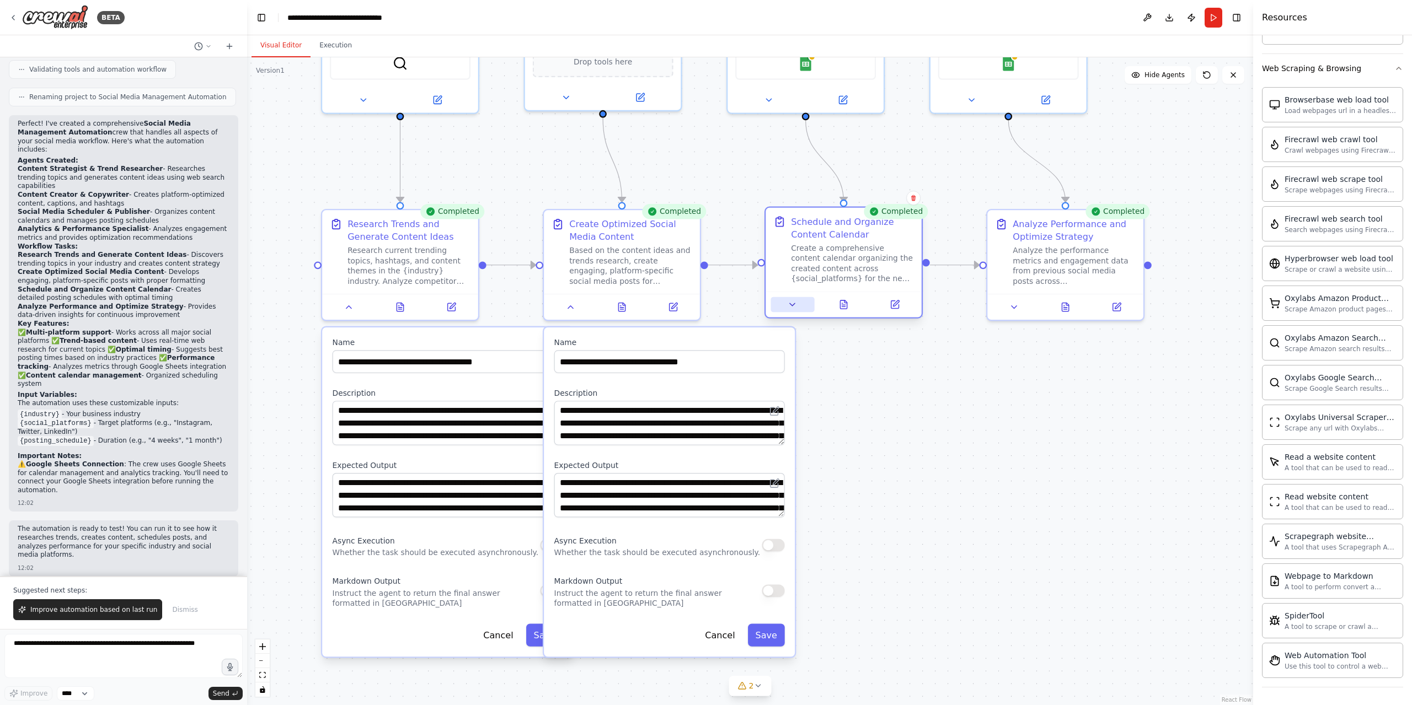
click at [797, 304] on icon at bounding box center [792, 304] width 10 height 10
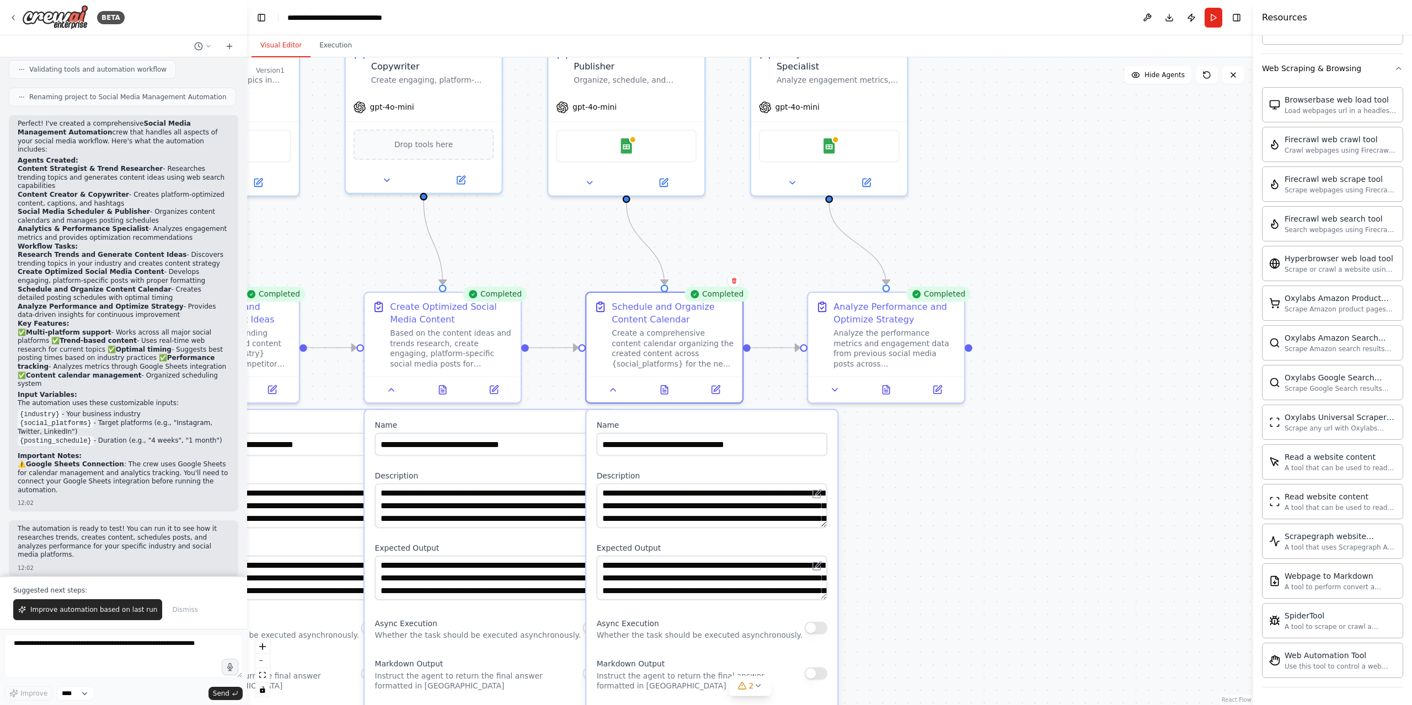
drag, startPoint x: 1105, startPoint y: 381, endPoint x: 919, endPoint y: 495, distance: 218.3
click at [920, 493] on div ".deletable-edge-delete-btn { width: 20px; height: 20px; border: 0px solid #ffff…" at bounding box center [750, 381] width 1006 height 648
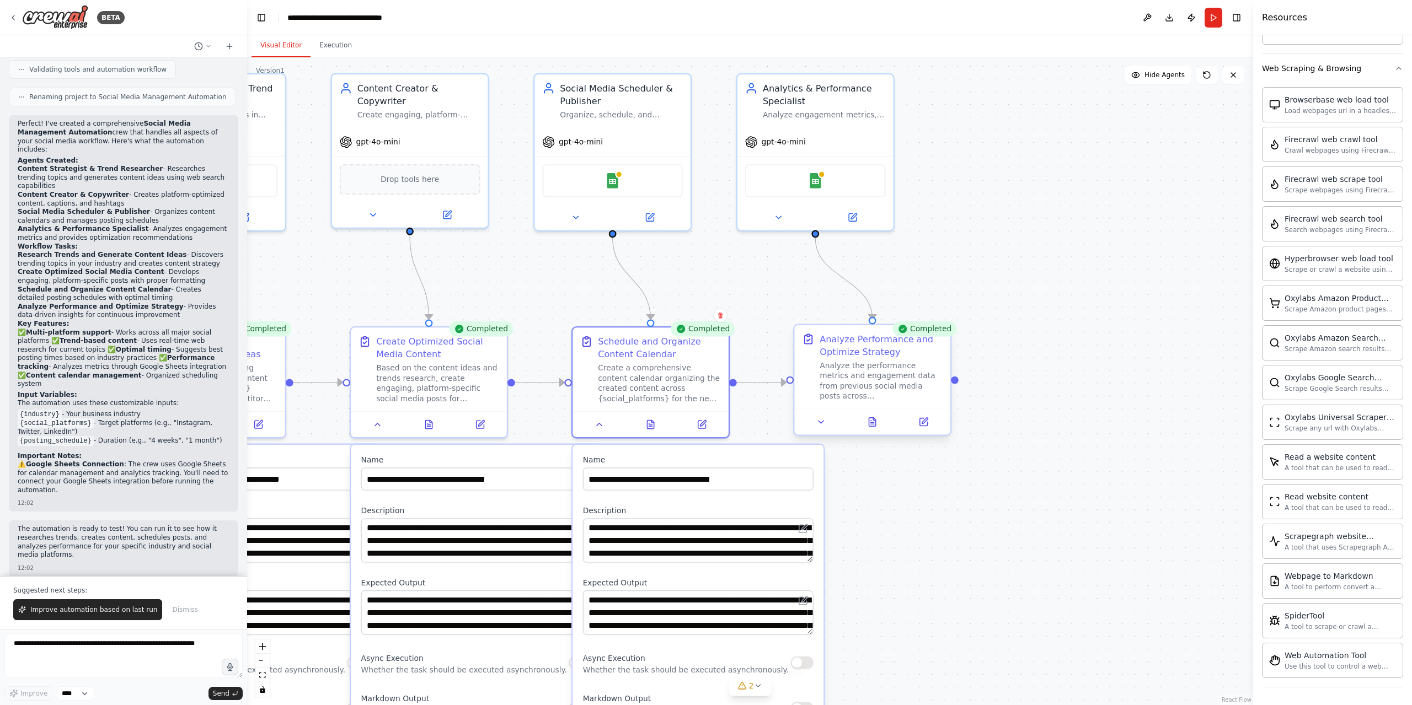
click at [916, 395] on div "Analyze the performance metrics and engagement data from previous social media …" at bounding box center [880, 381] width 123 height 41
click at [352, 49] on button "Execution" at bounding box center [335, 45] width 50 height 23
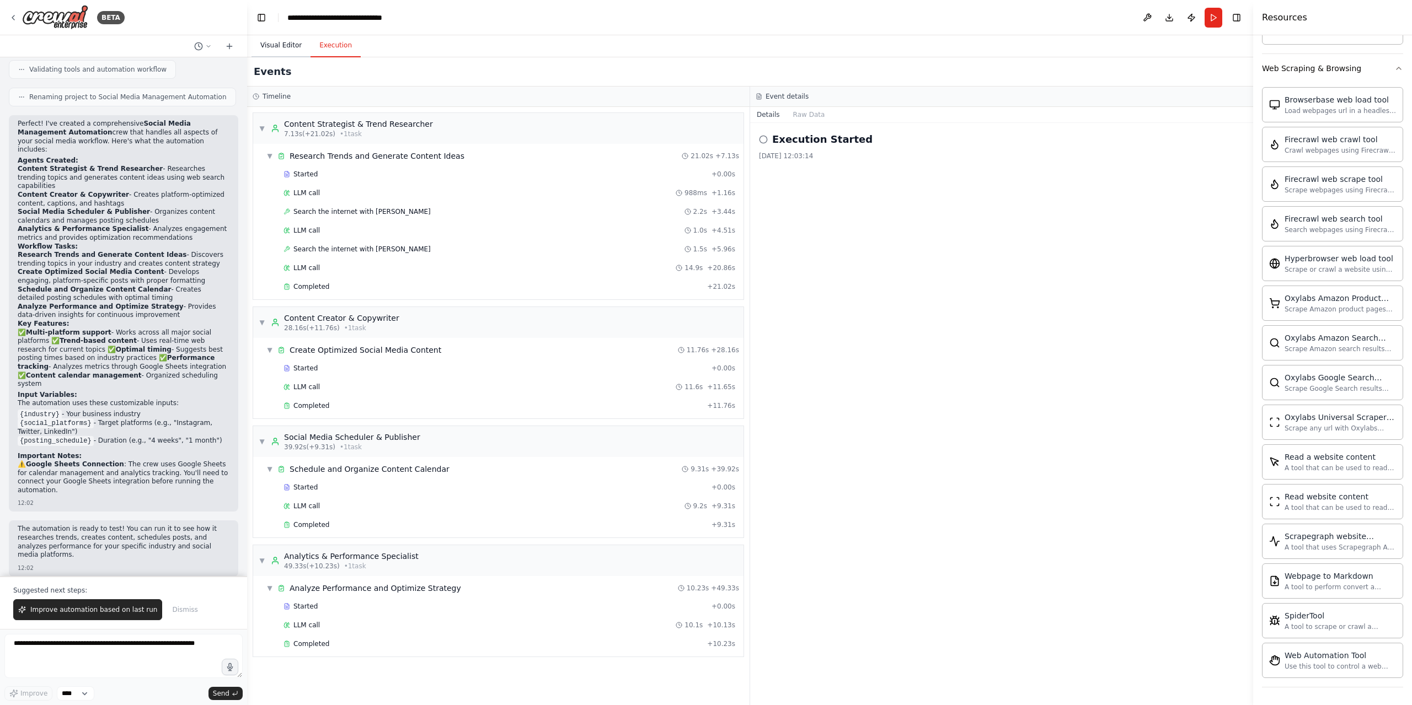
click at [274, 49] on button "Visual Editor" at bounding box center [280, 45] width 59 height 23
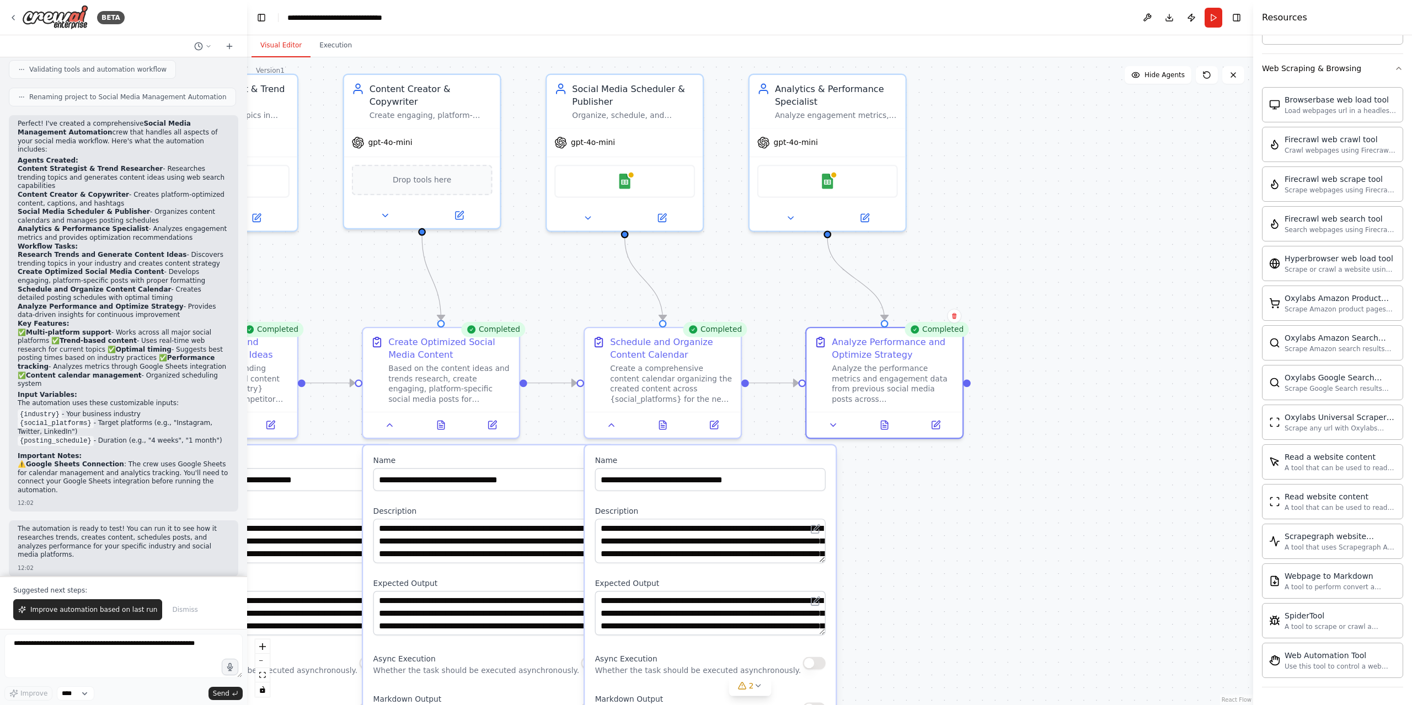
drag, startPoint x: 882, startPoint y: 257, endPoint x: 1009, endPoint y: 262, distance: 126.4
click at [987, 275] on div ".deletable-edge-delete-btn { width: 20px; height: 20px; border: 0px solid #ffff…" at bounding box center [750, 381] width 1006 height 648
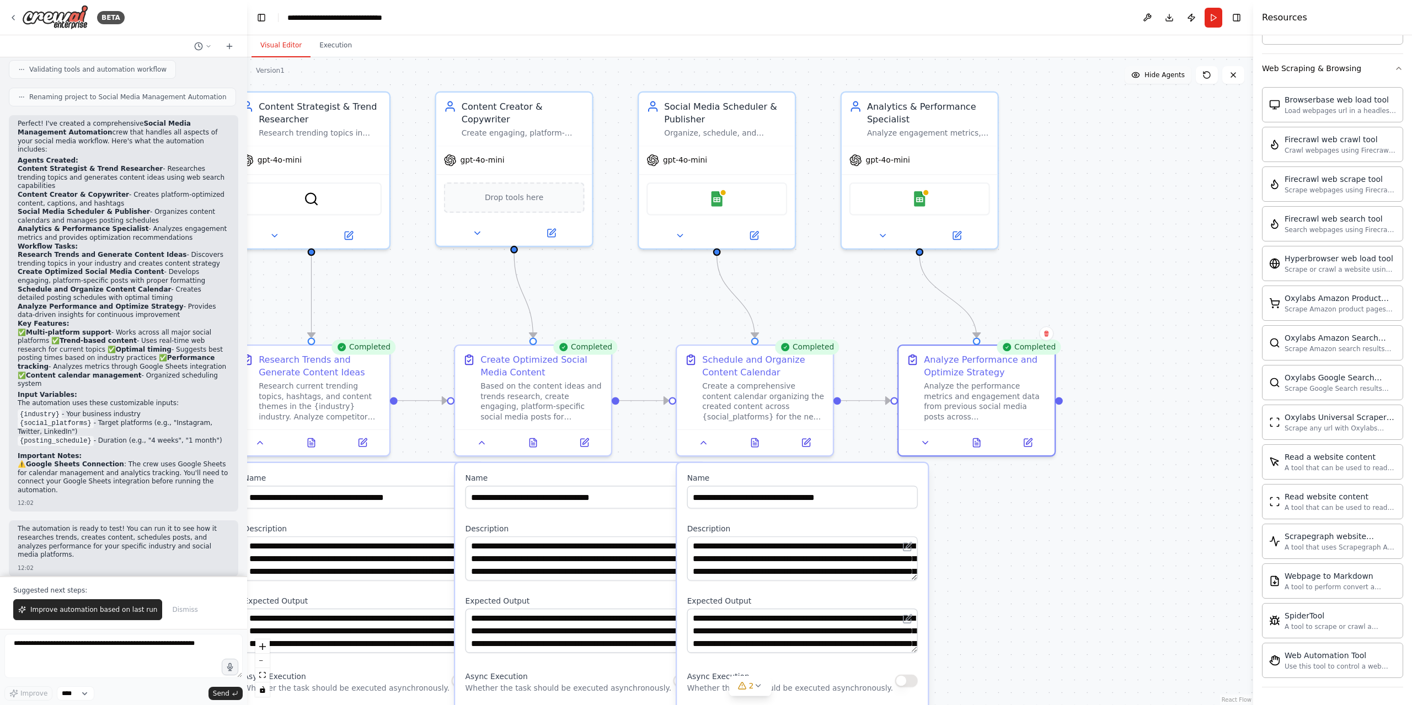
click at [1158, 77] on span "Hide Agents" at bounding box center [1164, 75] width 40 height 9
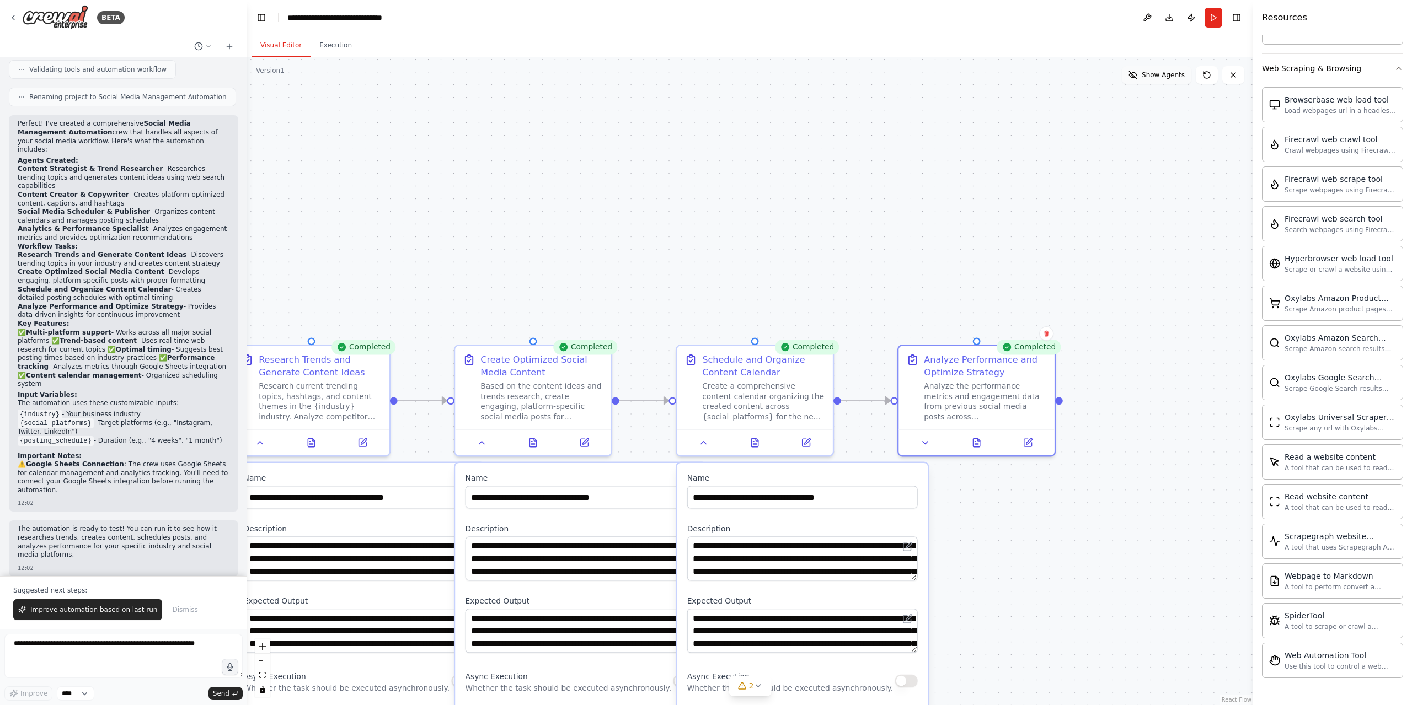
click at [1158, 77] on span "Show Agents" at bounding box center [1162, 75] width 43 height 9
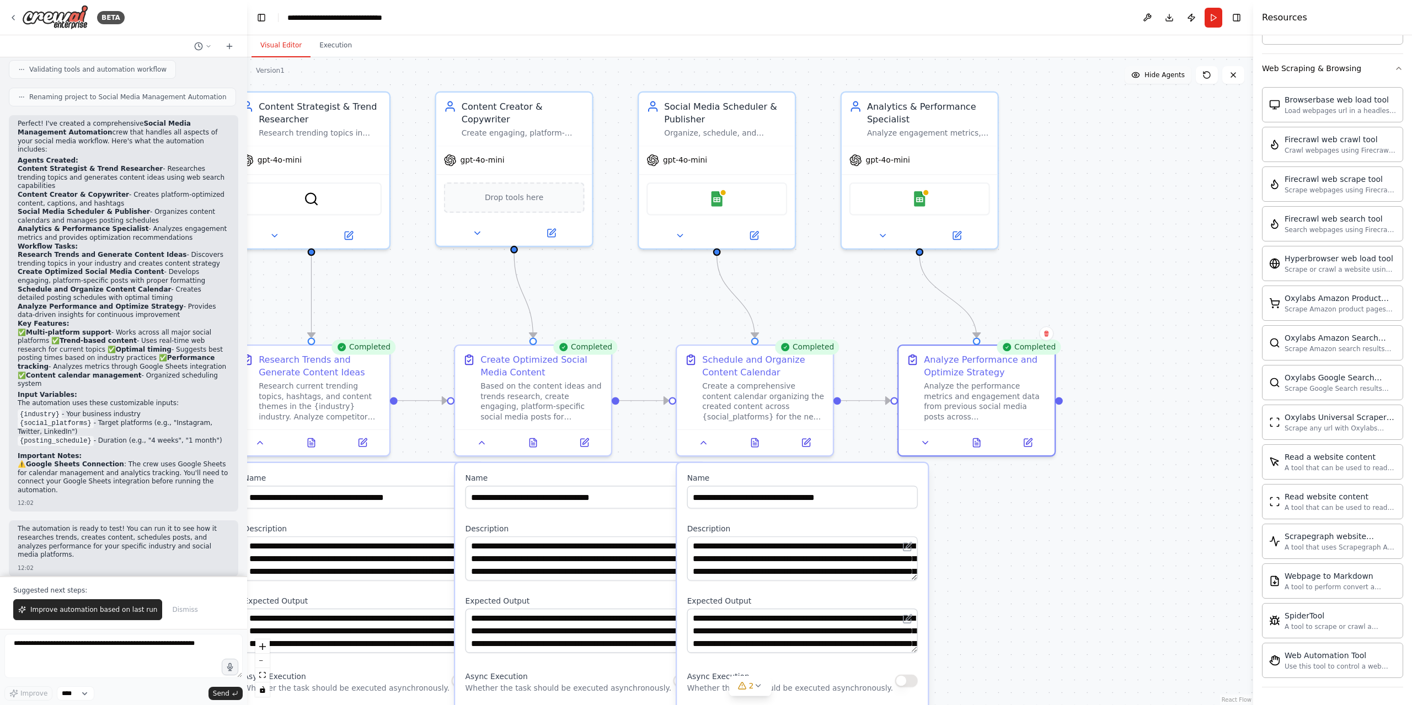
click at [1158, 77] on span "Hide Agents" at bounding box center [1164, 75] width 40 height 9
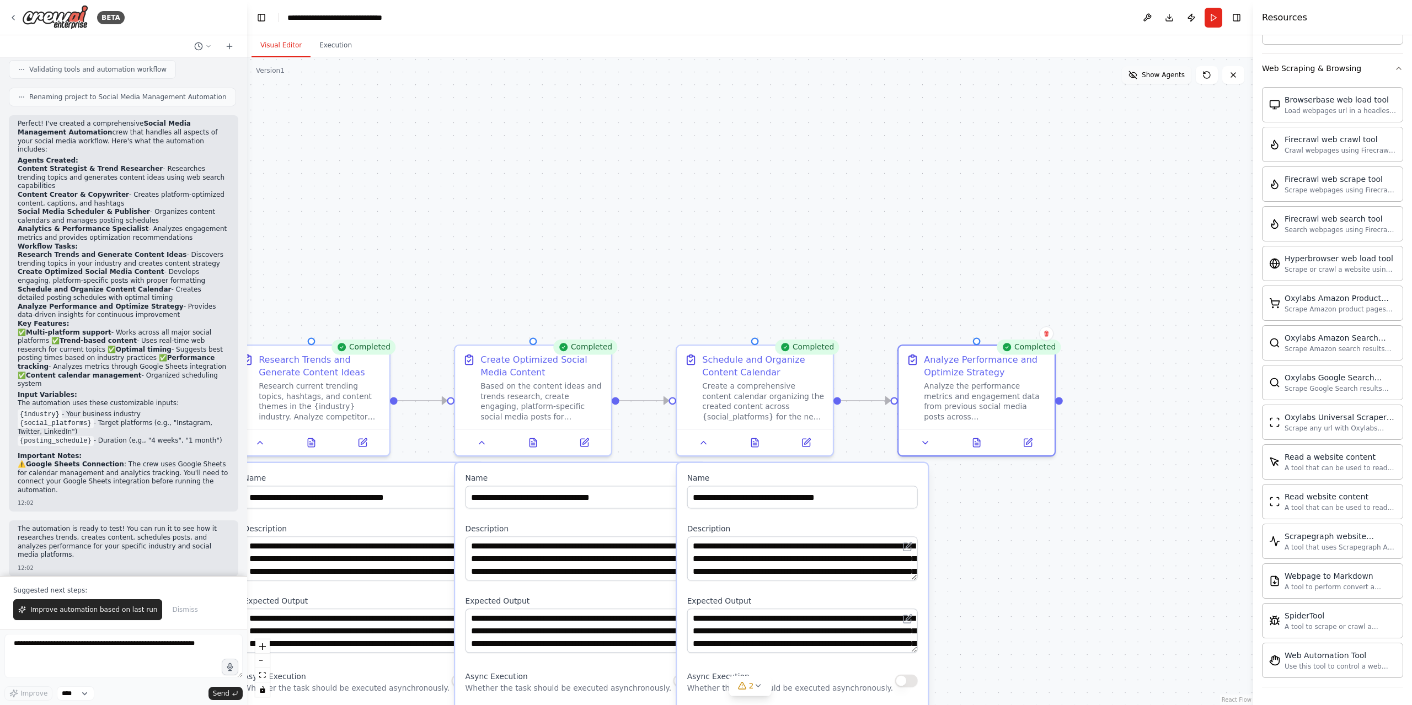
click at [1158, 77] on span "Show Agents" at bounding box center [1162, 75] width 43 height 9
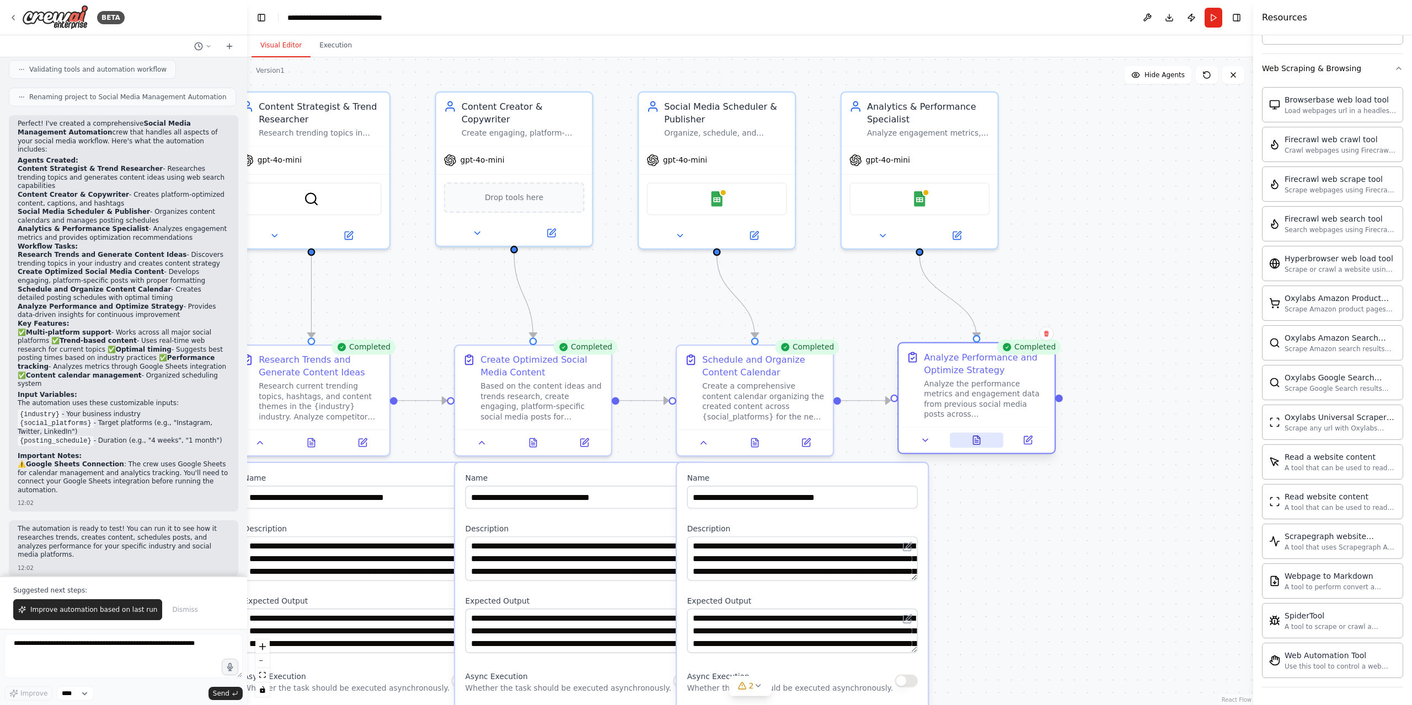
click at [984, 438] on button at bounding box center [976, 440] width 53 height 15
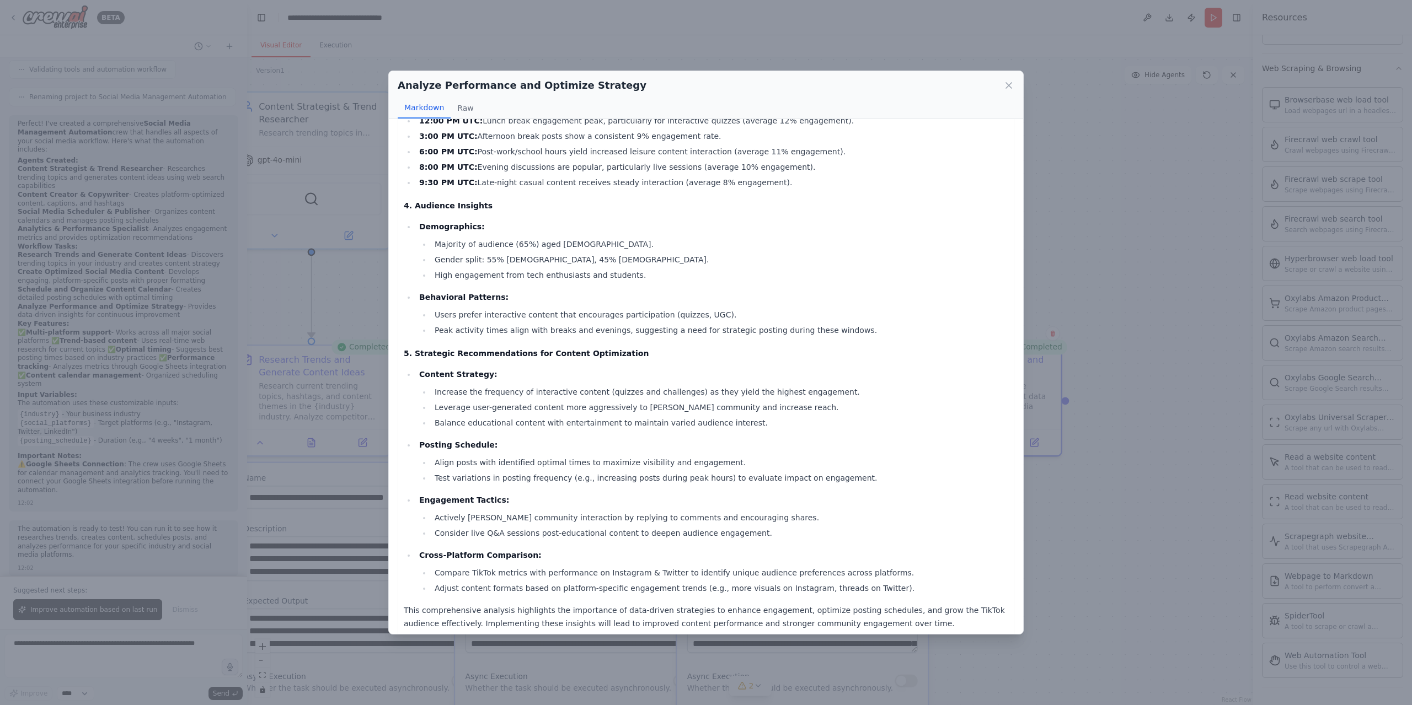
scroll to position [393, 0]
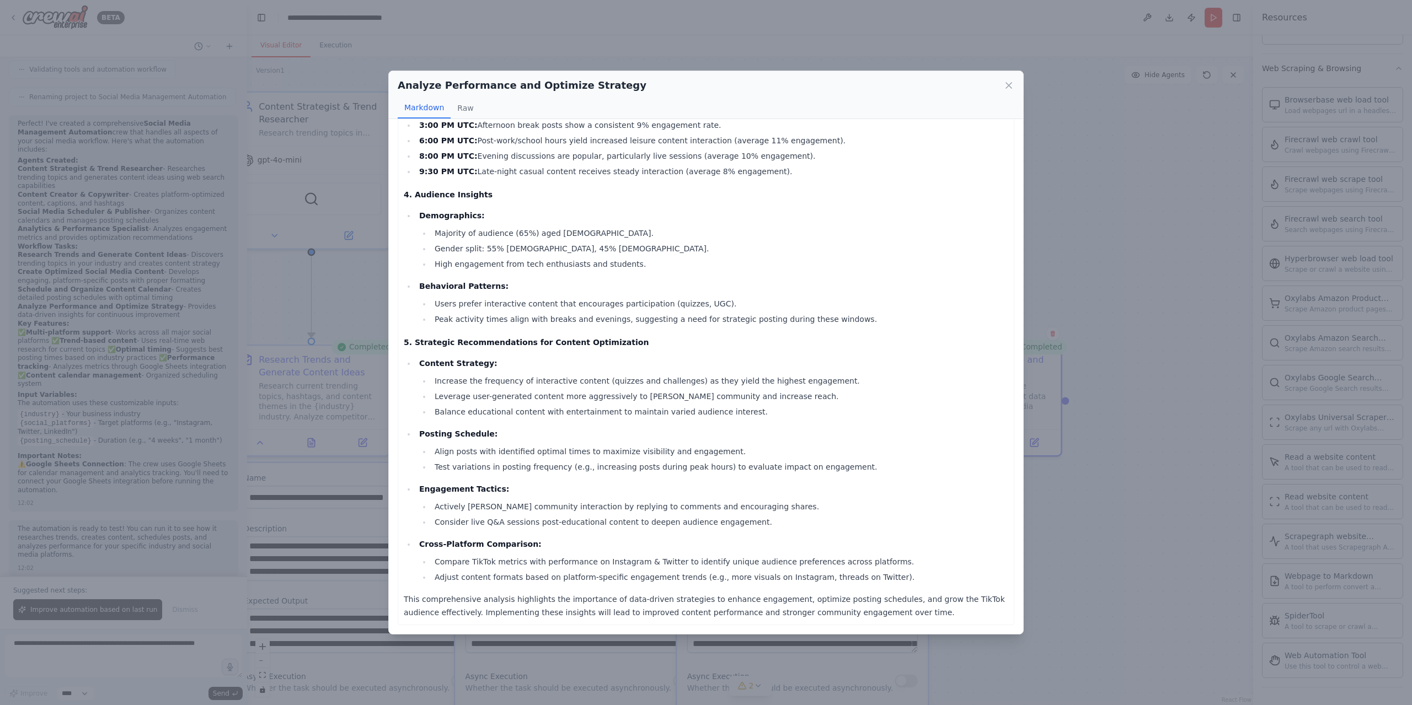
click at [458, 489] on strong "Engagement Tactics:" at bounding box center [464, 489] width 90 height 9
click at [536, 489] on p "Engagement Tactics:" at bounding box center [713, 489] width 589 height 13
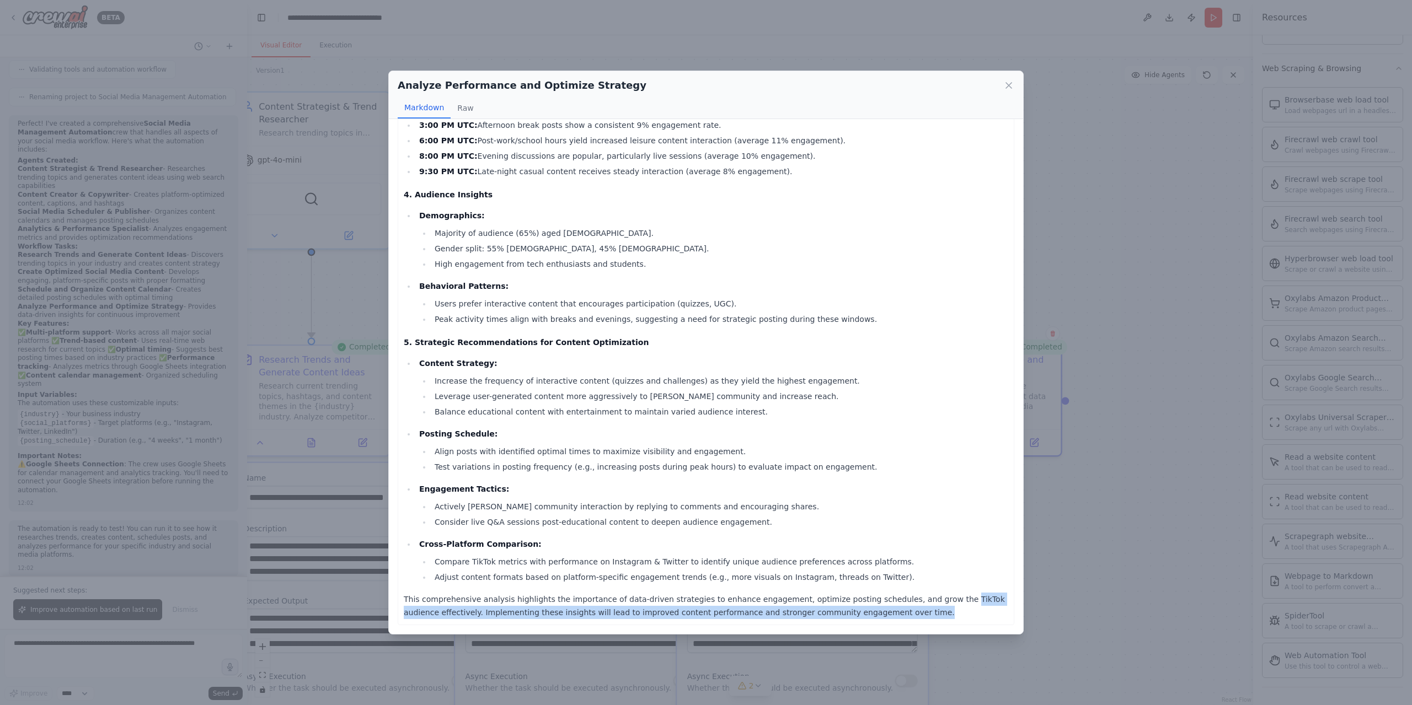
drag, startPoint x: 973, startPoint y: 610, endPoint x: 931, endPoint y: 568, distance: 59.3
click at [947, 587] on div "TikTok Performance Analysis Report Date of Analysis: [DATE] Time Frame for Data…" at bounding box center [706, 180] width 604 height 878
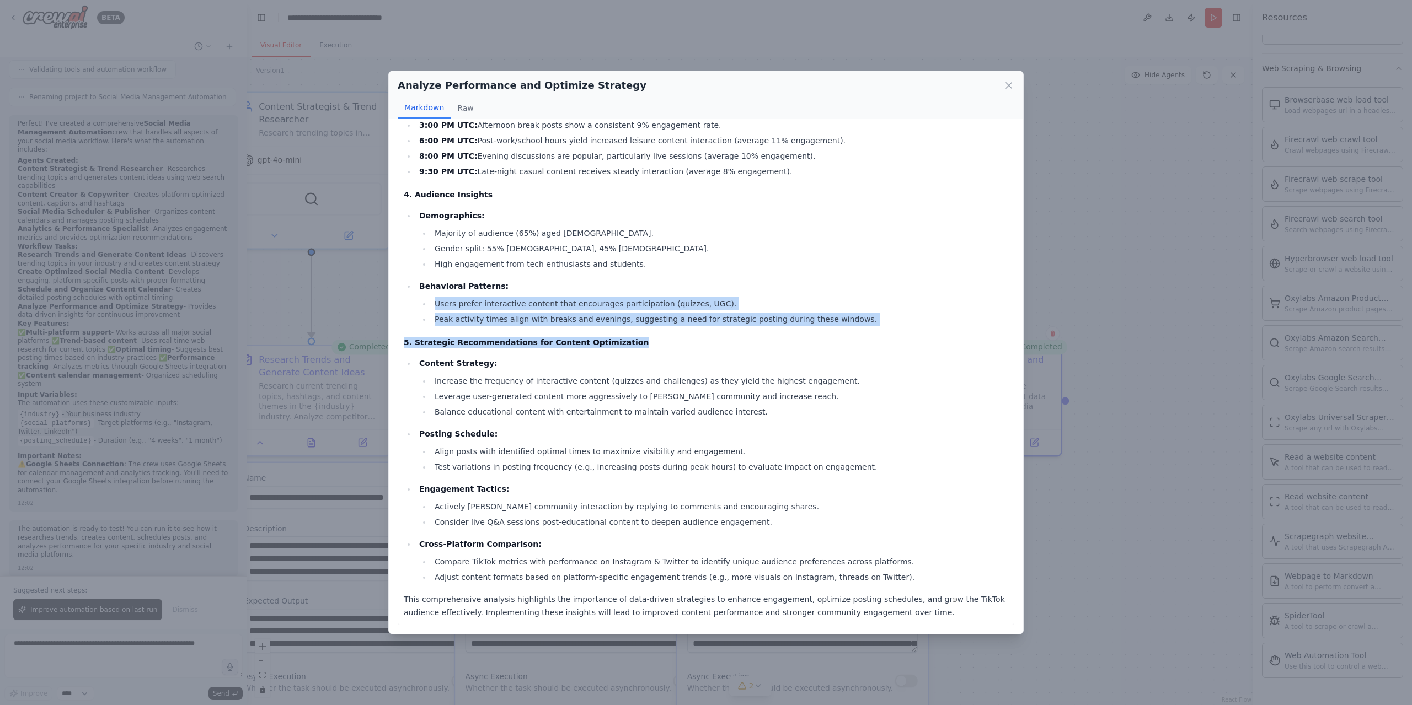
click at [608, 268] on div "TikTok Performance Analysis Report Date of Analysis: [DATE] Time Frame for Data…" at bounding box center [706, 180] width 604 height 878
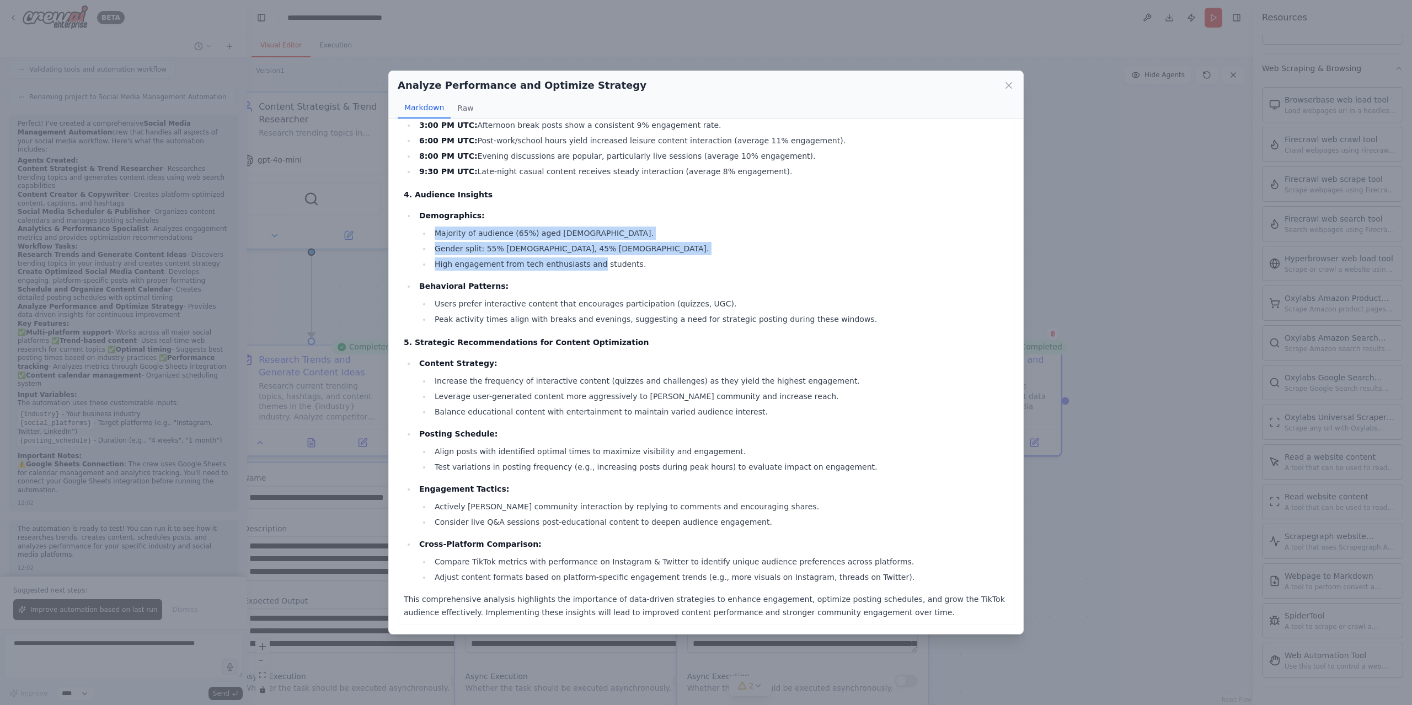
drag, startPoint x: 598, startPoint y: 256, endPoint x: 495, endPoint y: 214, distance: 112.0
click at [495, 214] on li "Demographics: Majority of audience (65%) aged [DEMOGRAPHIC_DATA]. Gender split:…" at bounding box center [712, 240] width 592 height 62
click at [522, 207] on div "TikTok Performance Analysis Report Date of Analysis: [DATE] Time Frame for Data…" at bounding box center [706, 180] width 604 height 878
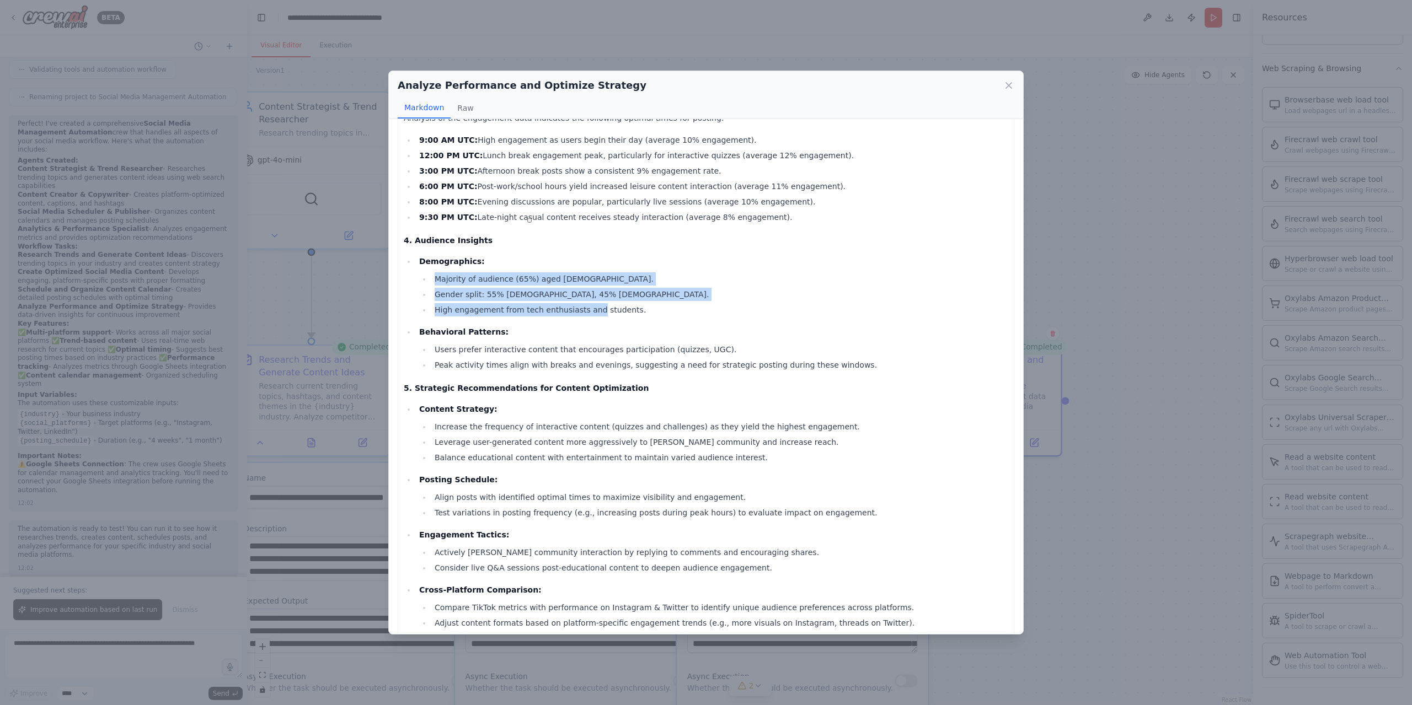
scroll to position [62, 0]
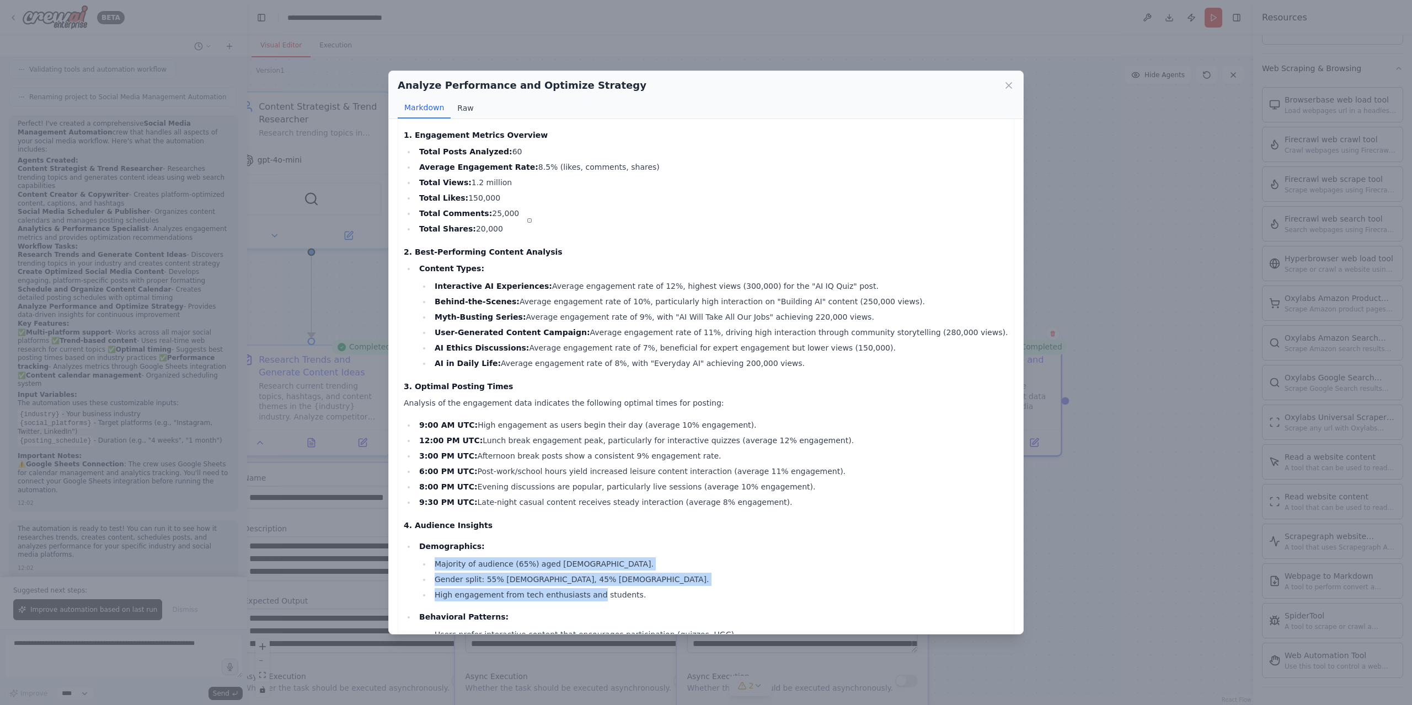
click at [462, 110] on button "Raw" at bounding box center [465, 108] width 29 height 21
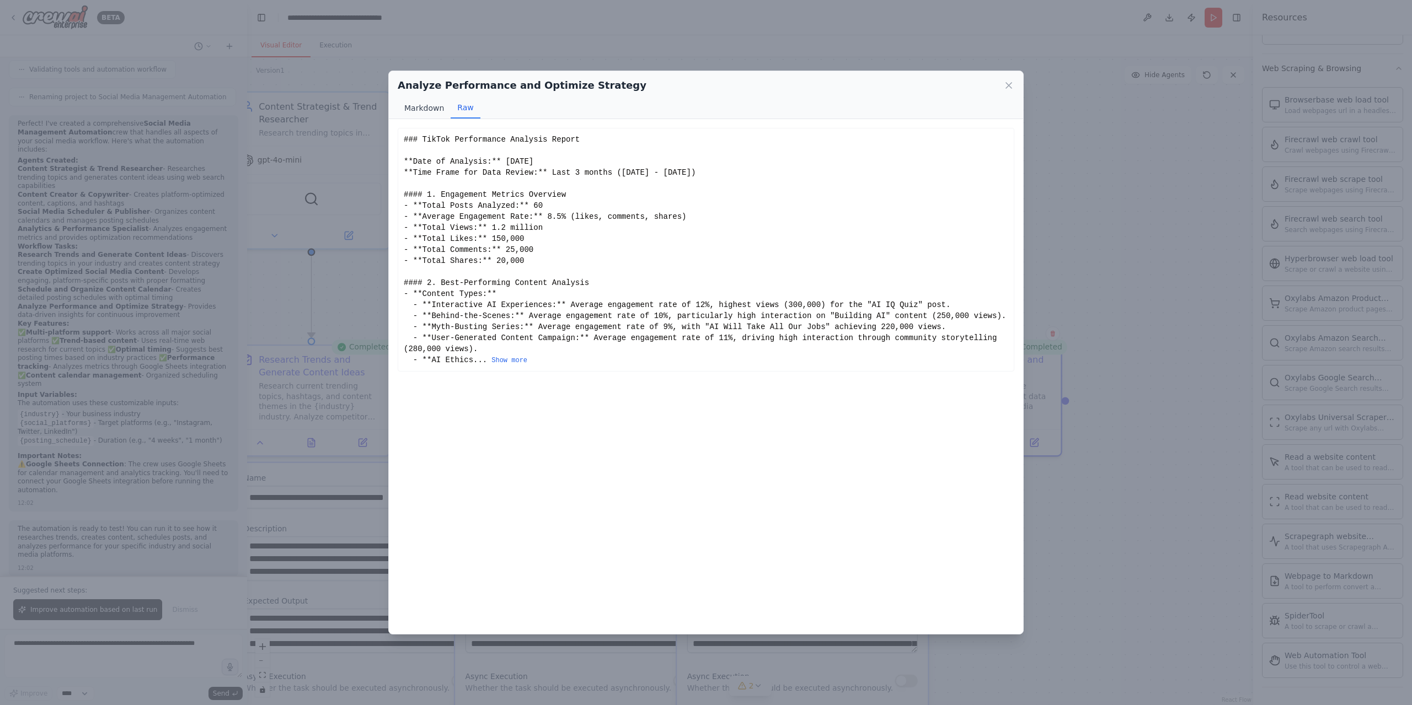
click at [433, 107] on button "Markdown" at bounding box center [424, 108] width 53 height 21
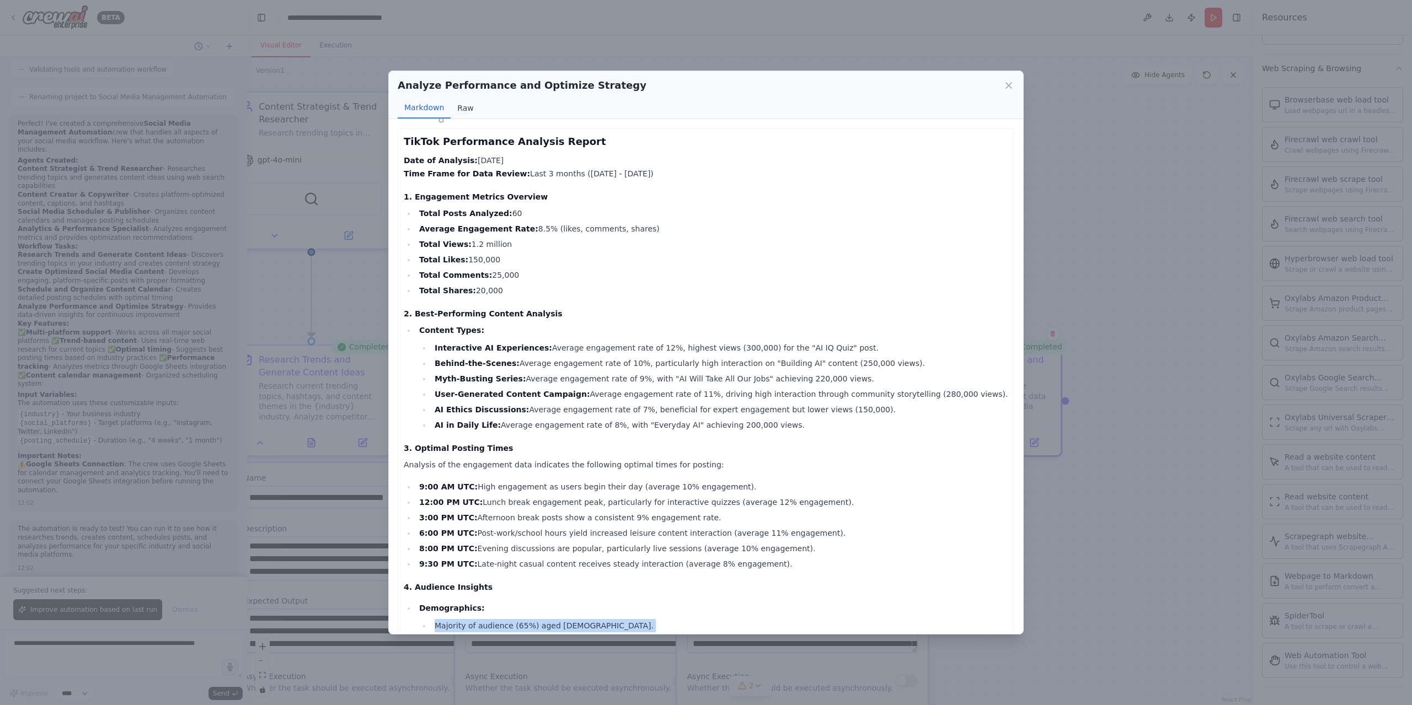
click at [467, 101] on button "Raw" at bounding box center [465, 108] width 29 height 21
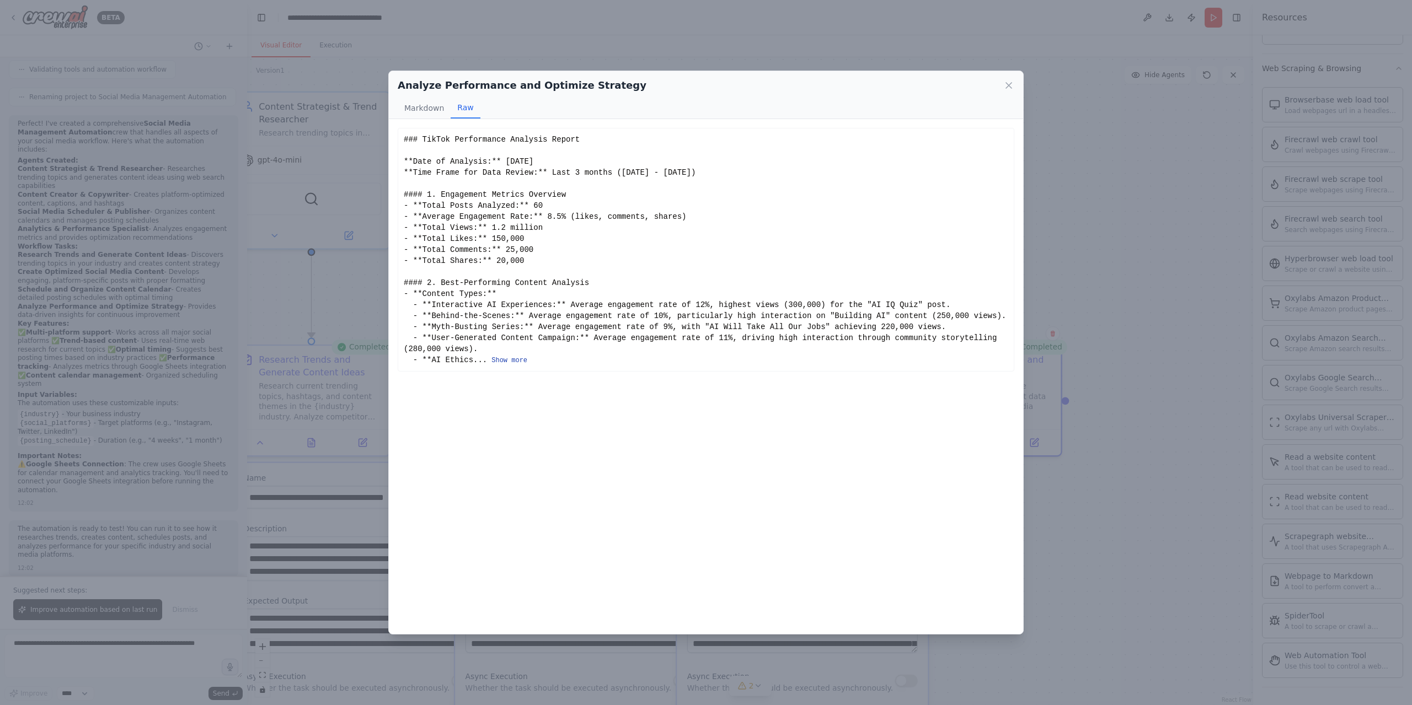
click at [506, 361] on button "Show more" at bounding box center [509, 360] width 36 height 9
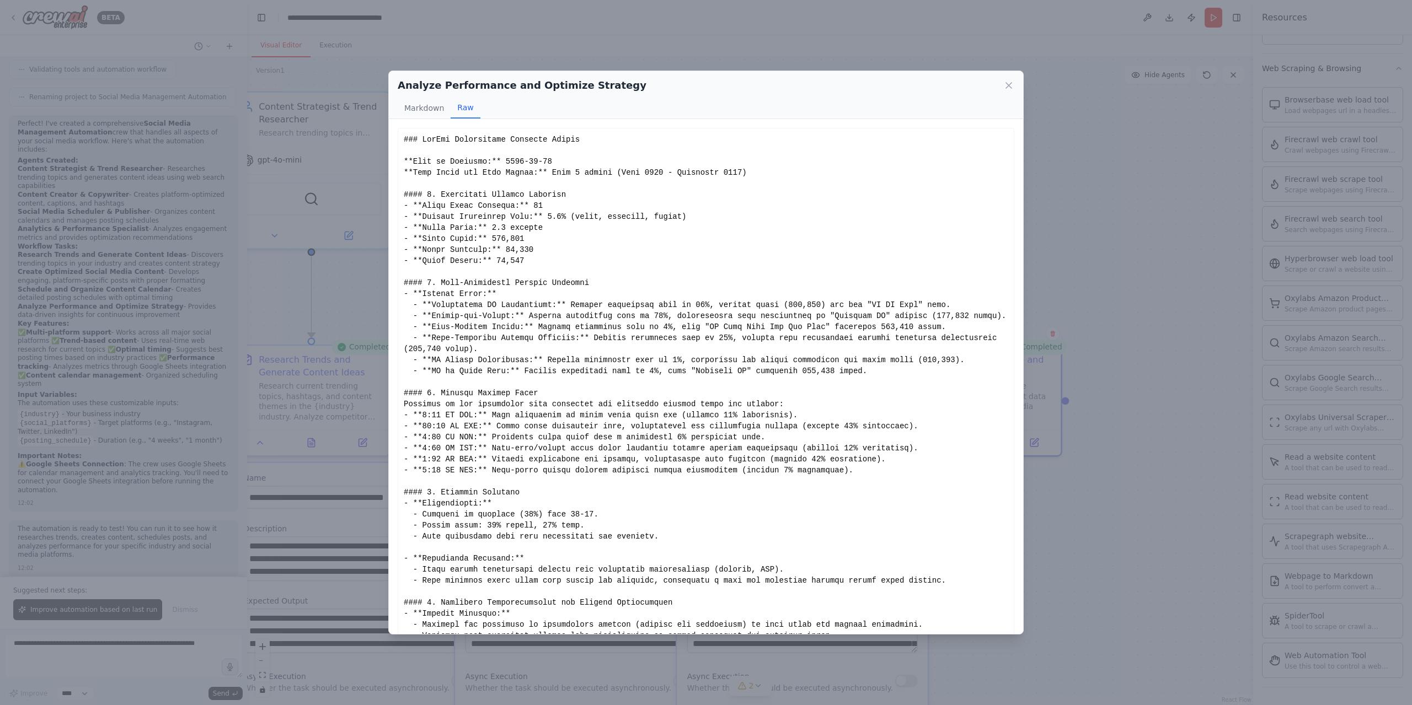
click at [404, 137] on div "Show less" at bounding box center [706, 481] width 604 height 695
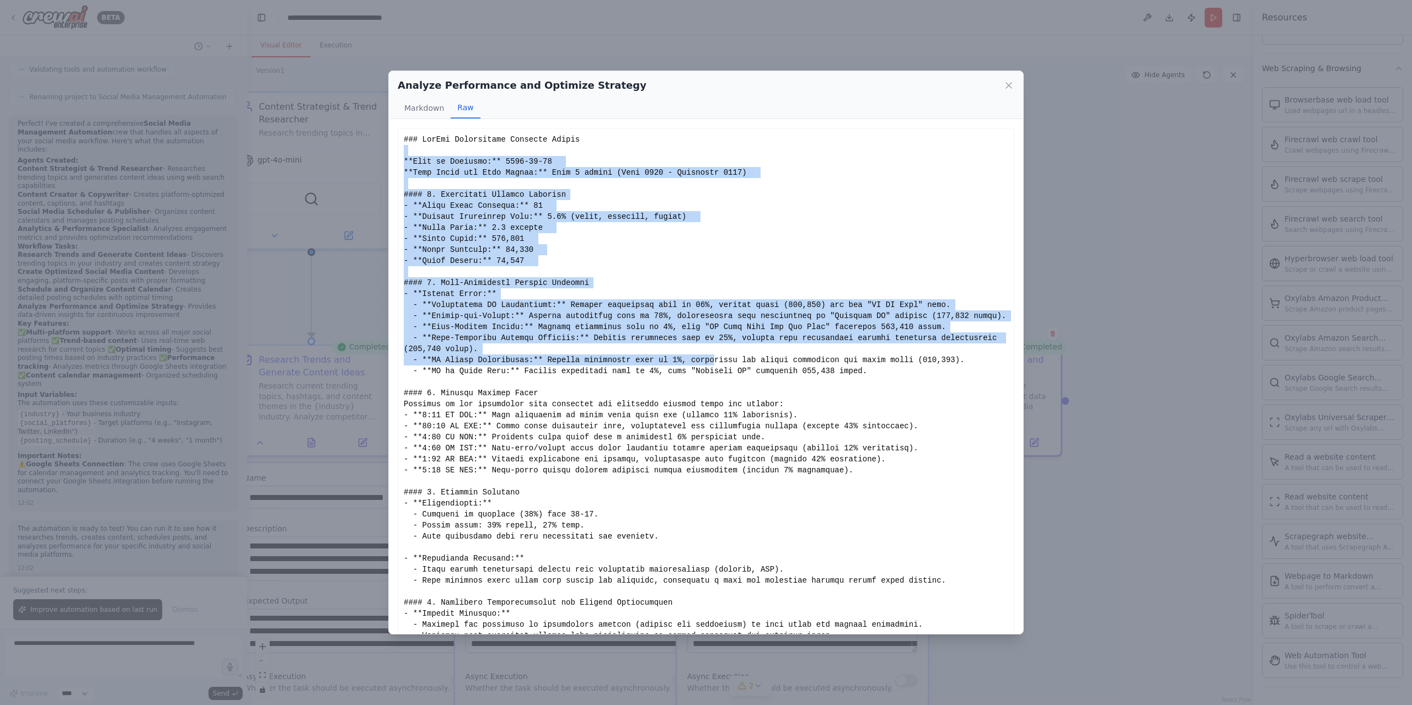
drag, startPoint x: 551, startPoint y: 260, endPoint x: 680, endPoint y: 348, distance: 156.5
click at [687, 364] on div "Show less" at bounding box center [706, 481] width 604 height 695
click at [483, 181] on div "Show less" at bounding box center [706, 481] width 604 height 695
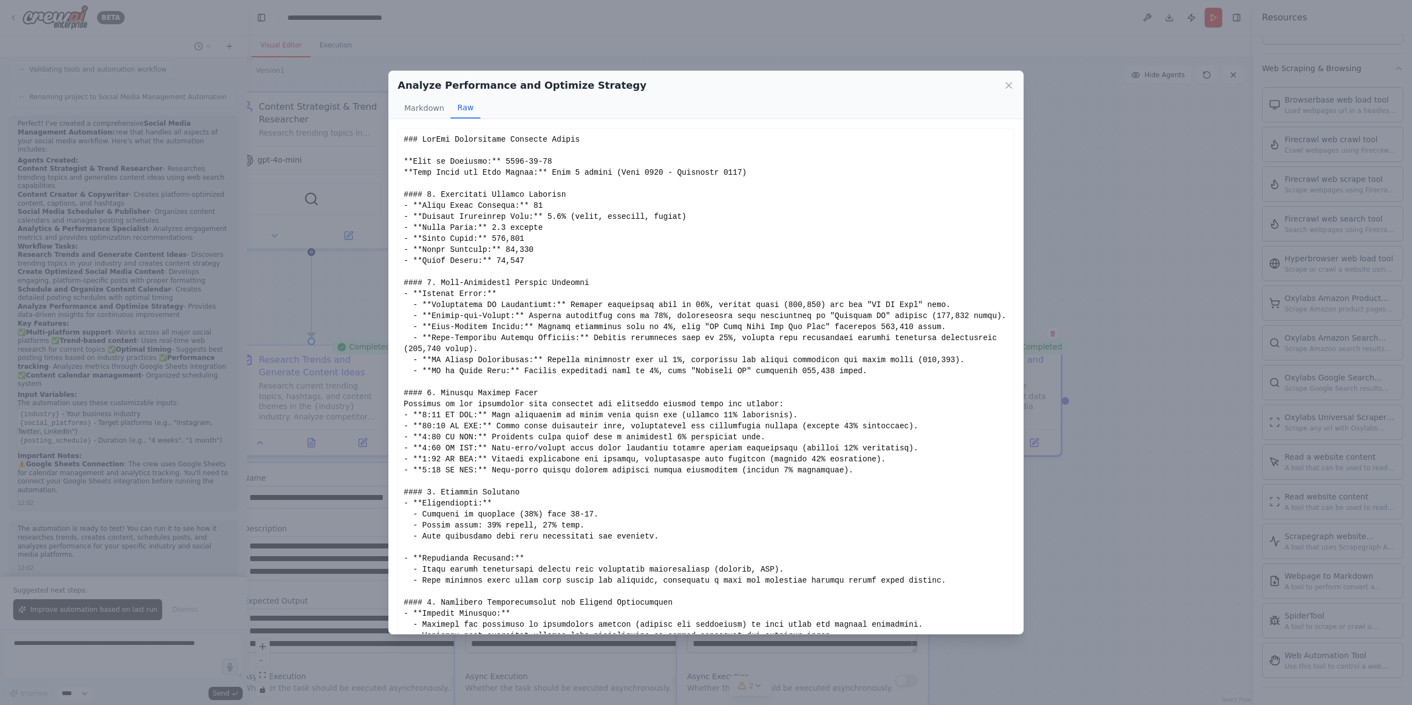
click at [412, 137] on div "Show less" at bounding box center [706, 481] width 604 height 695
click at [398, 136] on div "Show less" at bounding box center [706, 481] width 617 height 707
drag, startPoint x: 398, startPoint y: 136, endPoint x: 405, endPoint y: 137, distance: 6.6
click at [399, 136] on div "Show less" at bounding box center [706, 481] width 617 height 707
click at [405, 137] on div "Show less" at bounding box center [706, 481] width 604 height 695
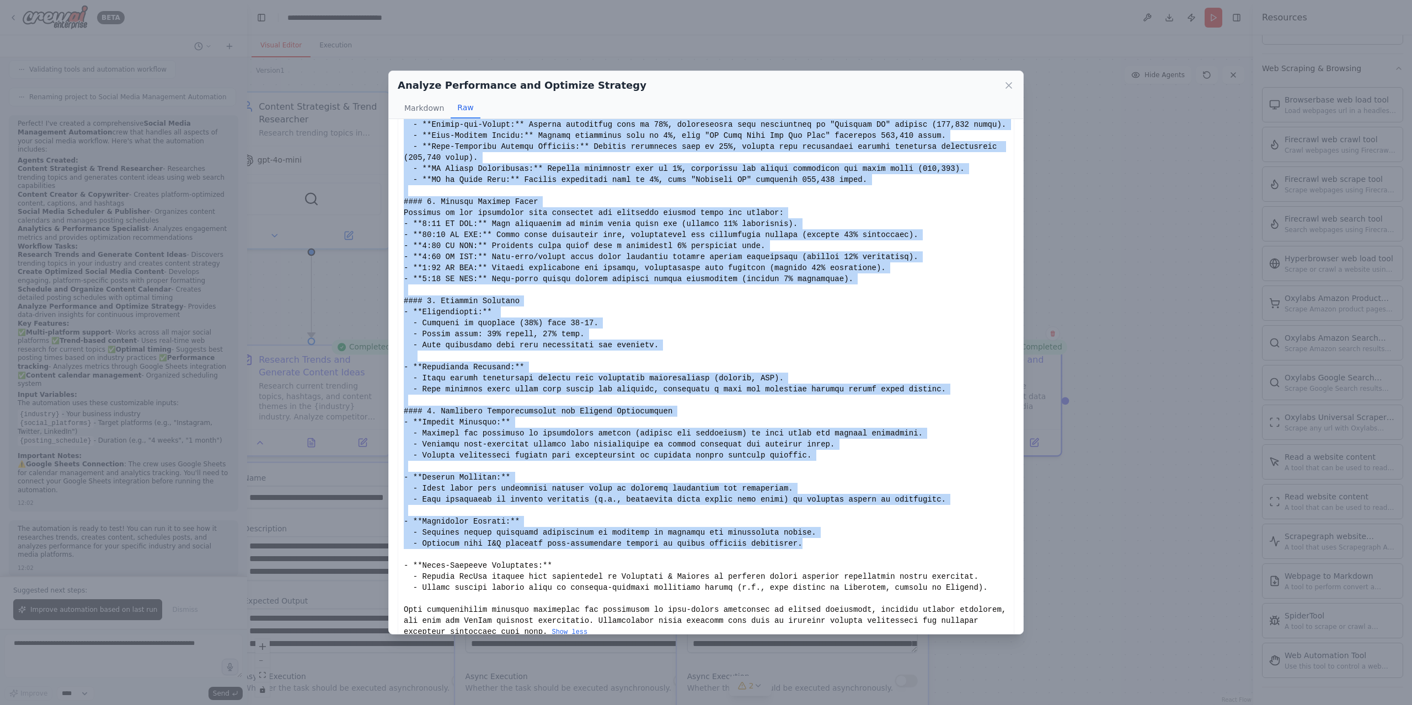
scroll to position [210, 0]
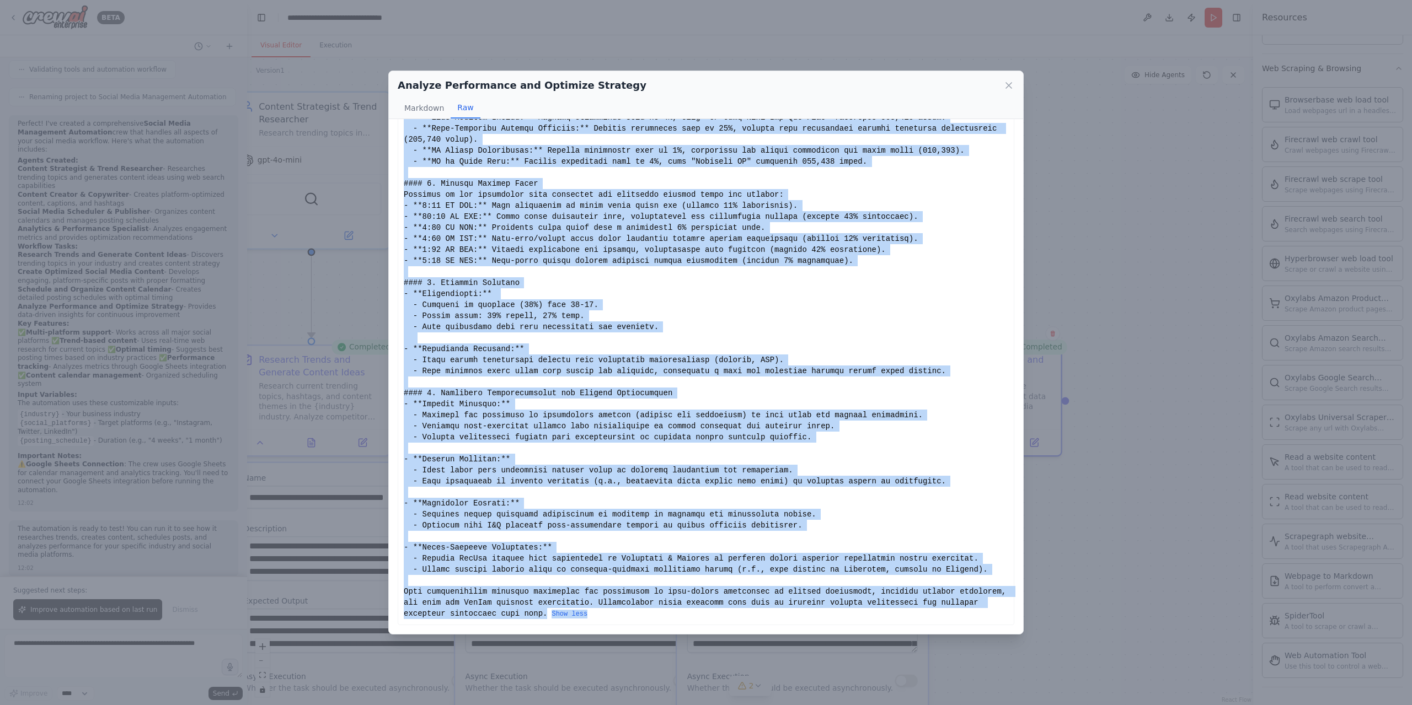
drag, startPoint x: 403, startPoint y: 136, endPoint x: 887, endPoint y: 634, distance: 694.1
click at [887, 634] on div "TikTok Performance Analysis Report Date of Analysis: [DATE] Time Frame for Data…" at bounding box center [706, 376] width 634 height 515
copy div "### TikTok Performance Analysis Report **Date of Analysis:** [DATE] **Time Fram…"
